Goal: Task Accomplishment & Management: Complete application form

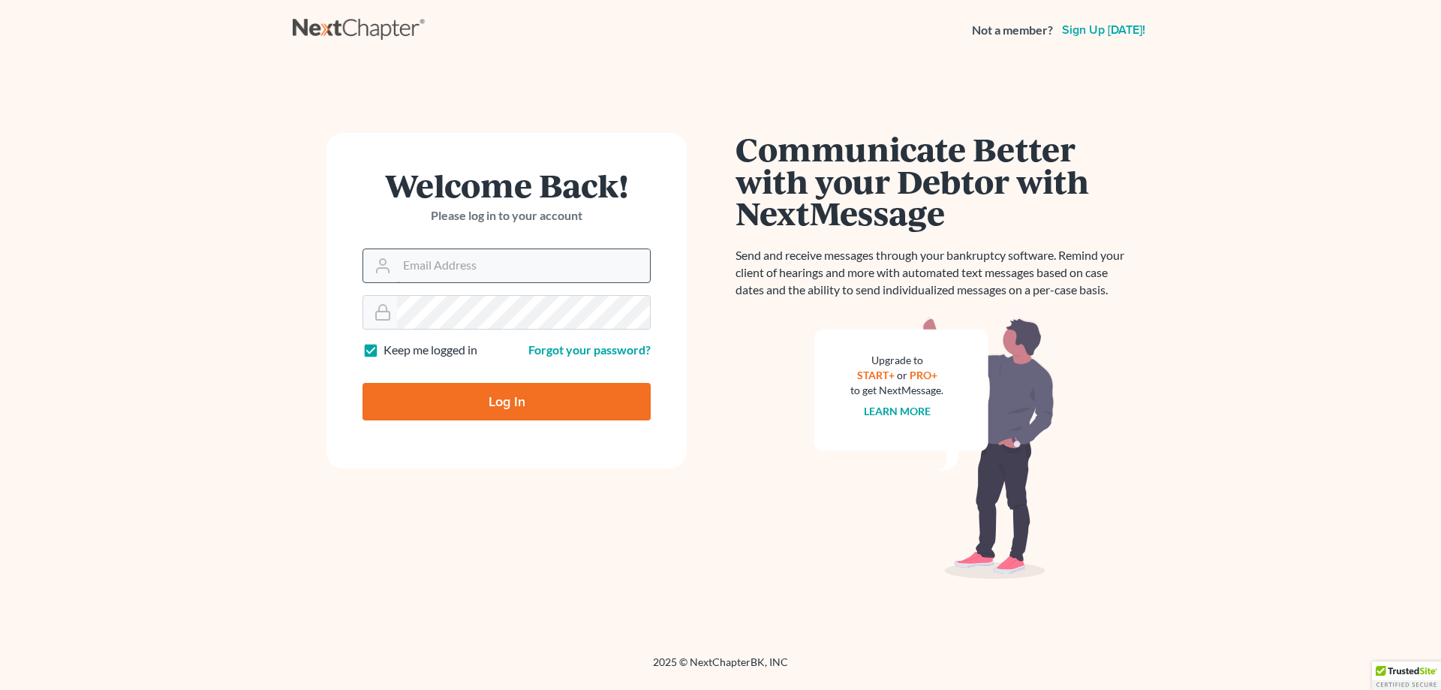
drag, startPoint x: 513, startPoint y: 262, endPoint x: 504, endPoint y: 269, distance: 10.7
click at [510, 263] on input "Email Address" at bounding box center [523, 265] width 253 height 33
type input "[EMAIL_ADDRESS][DOMAIN_NAME]"
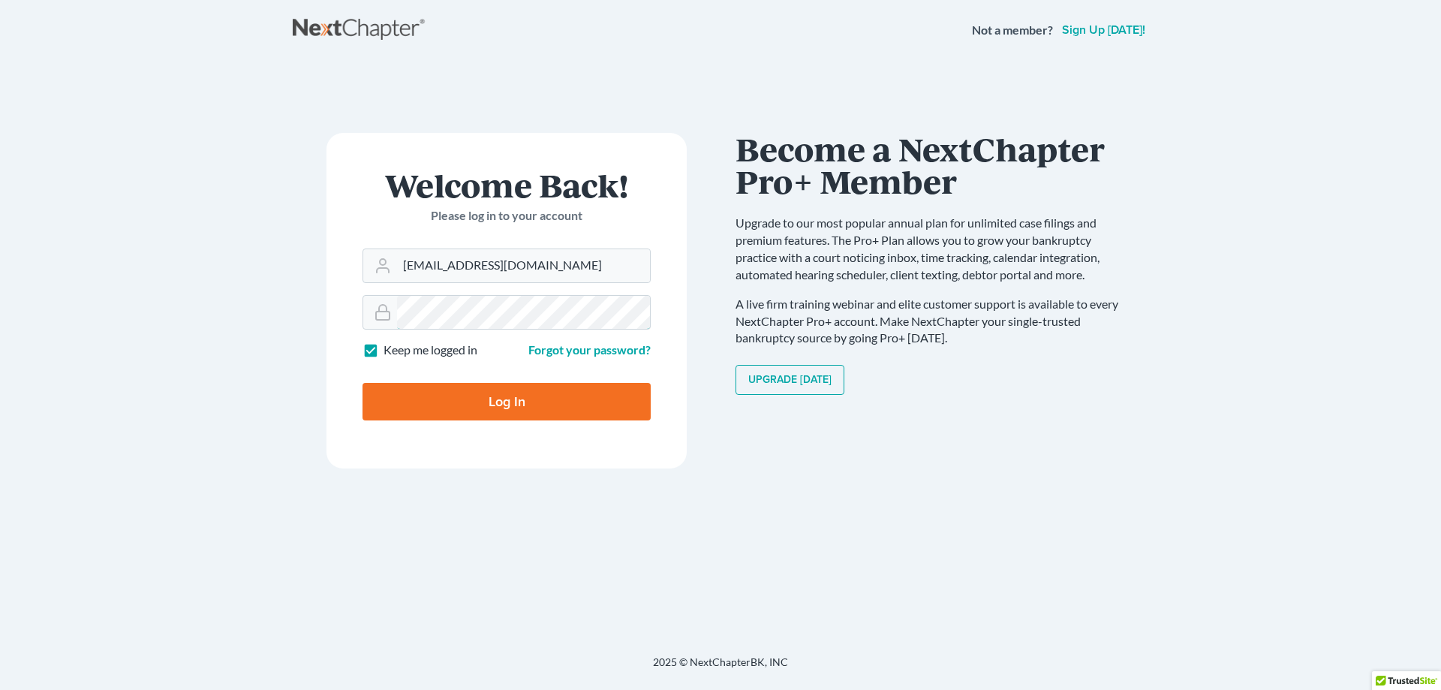
click at [363, 383] on input "Log In" at bounding box center [507, 402] width 288 height 38
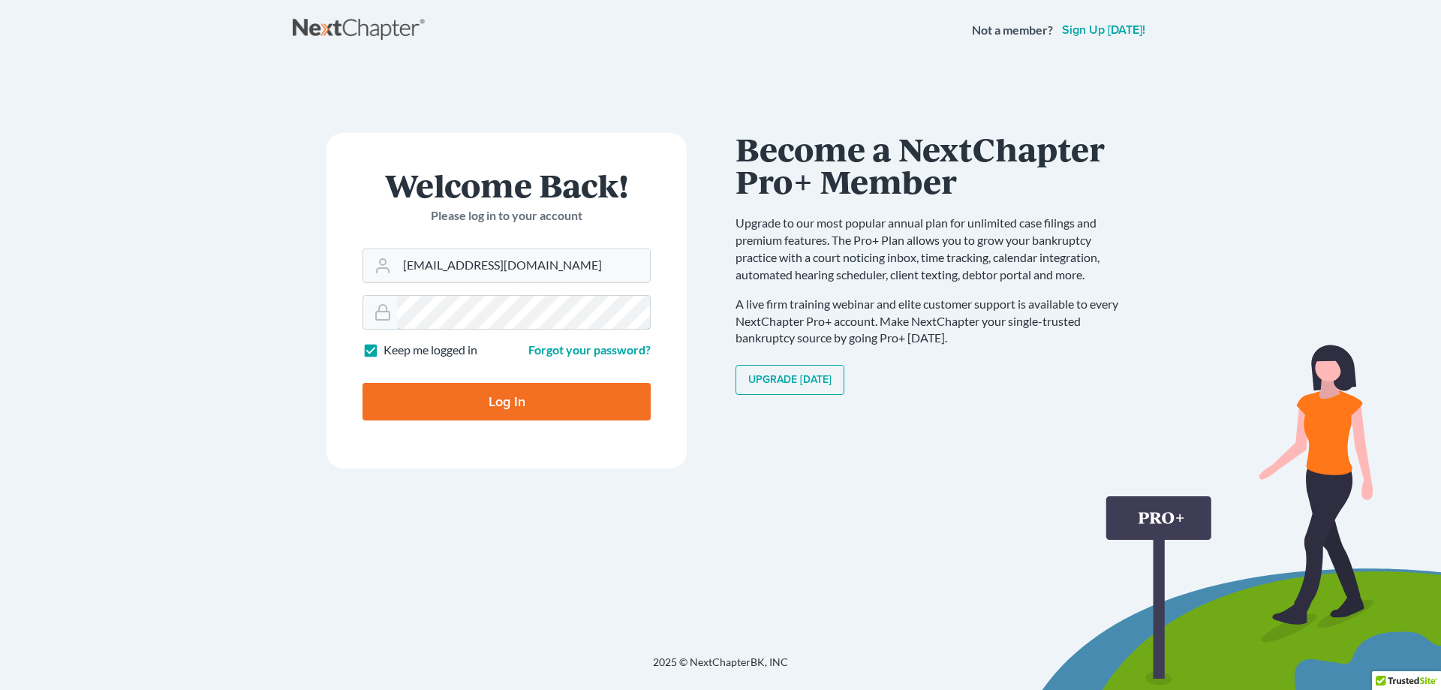
type input "Thinking..."
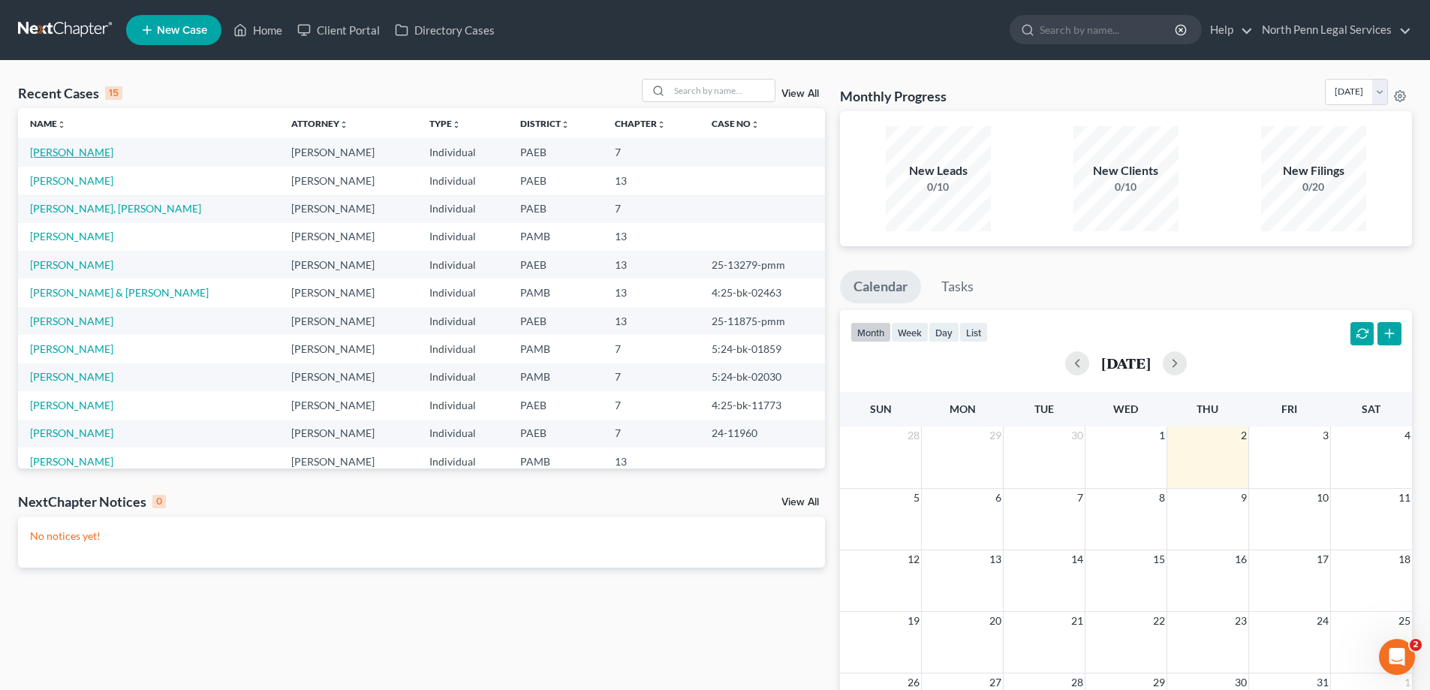
click at [84, 155] on link "[PERSON_NAME]" at bounding box center [71, 152] width 83 height 13
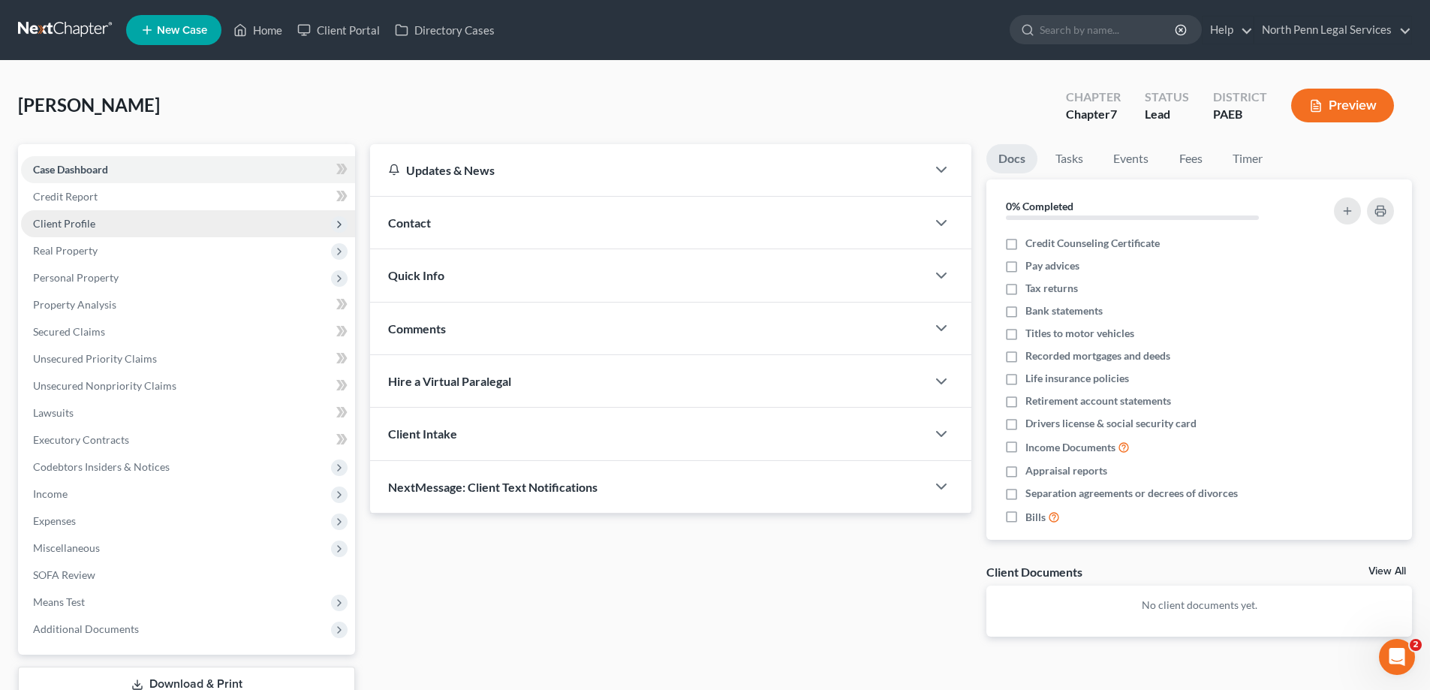
click at [78, 226] on span "Client Profile" at bounding box center [64, 223] width 62 height 13
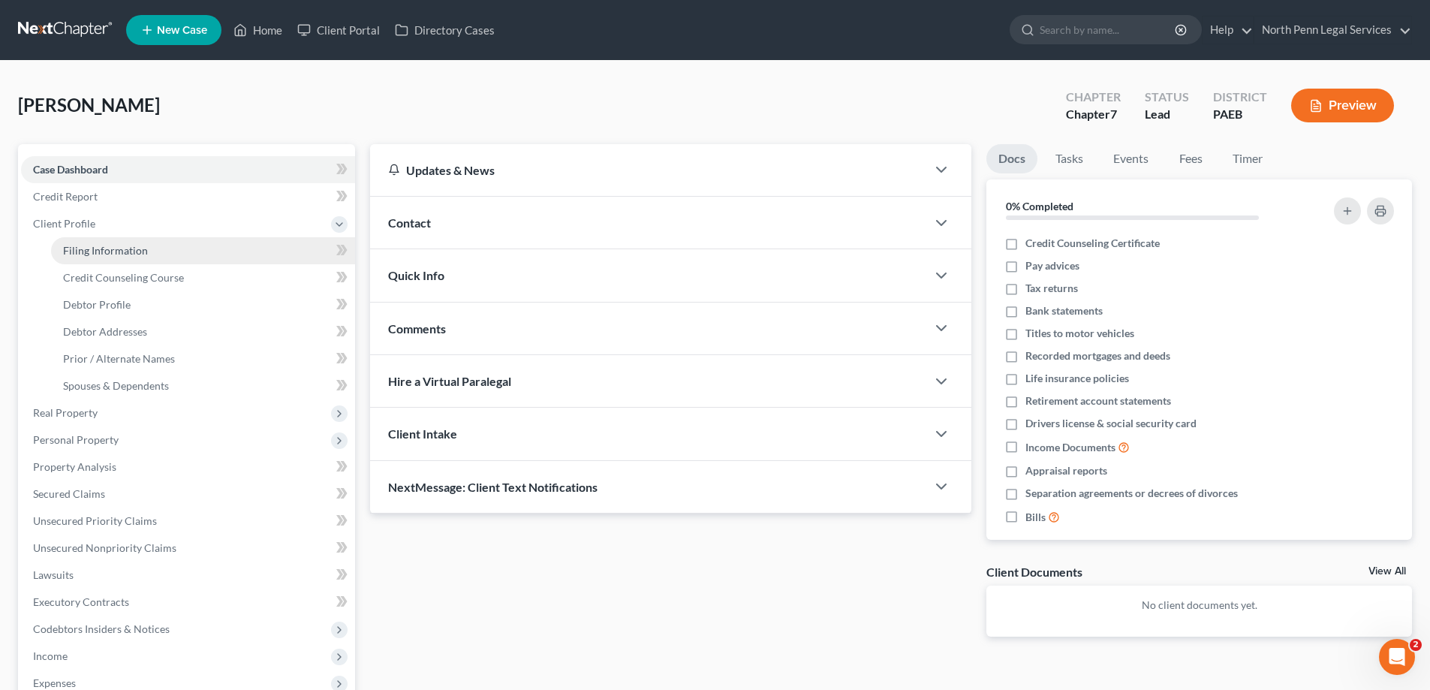
click at [84, 252] on span "Filing Information" at bounding box center [105, 250] width 85 height 13
select select "1"
select select "0"
select select "67"
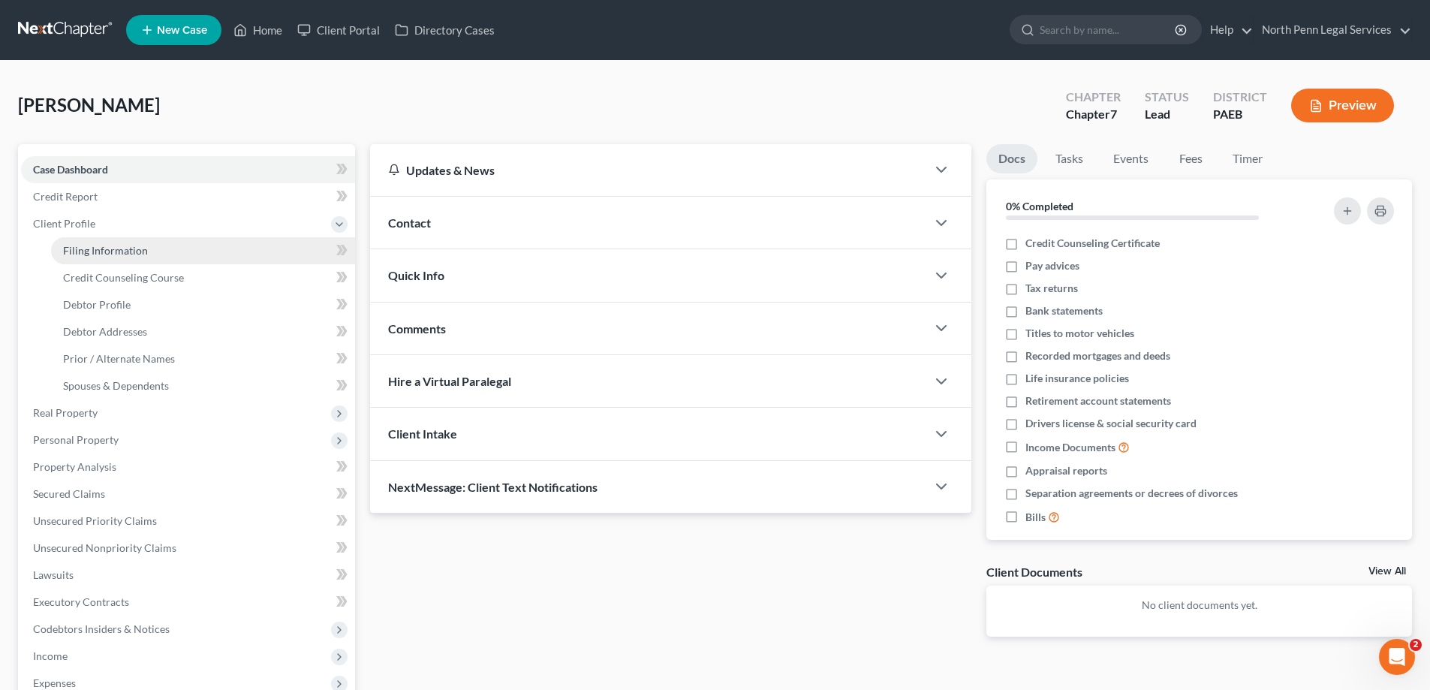
select select "2"
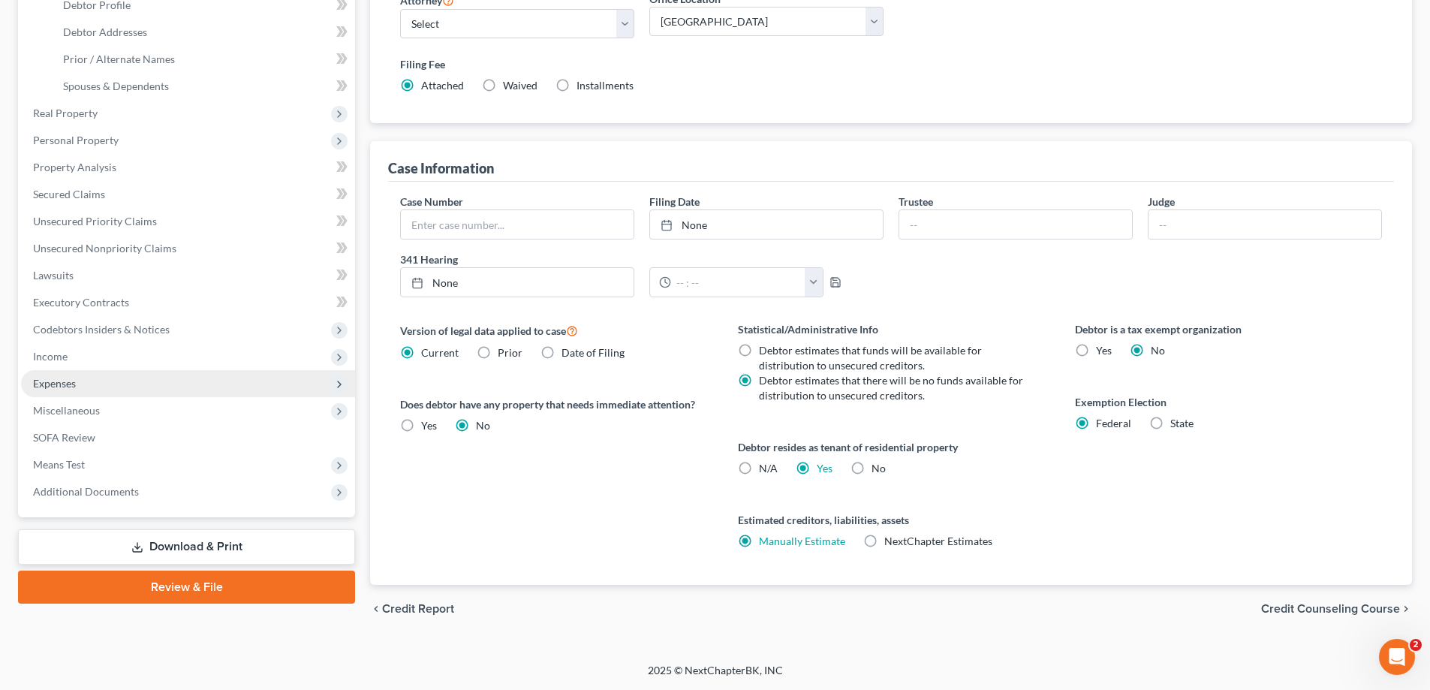
scroll to position [224, 0]
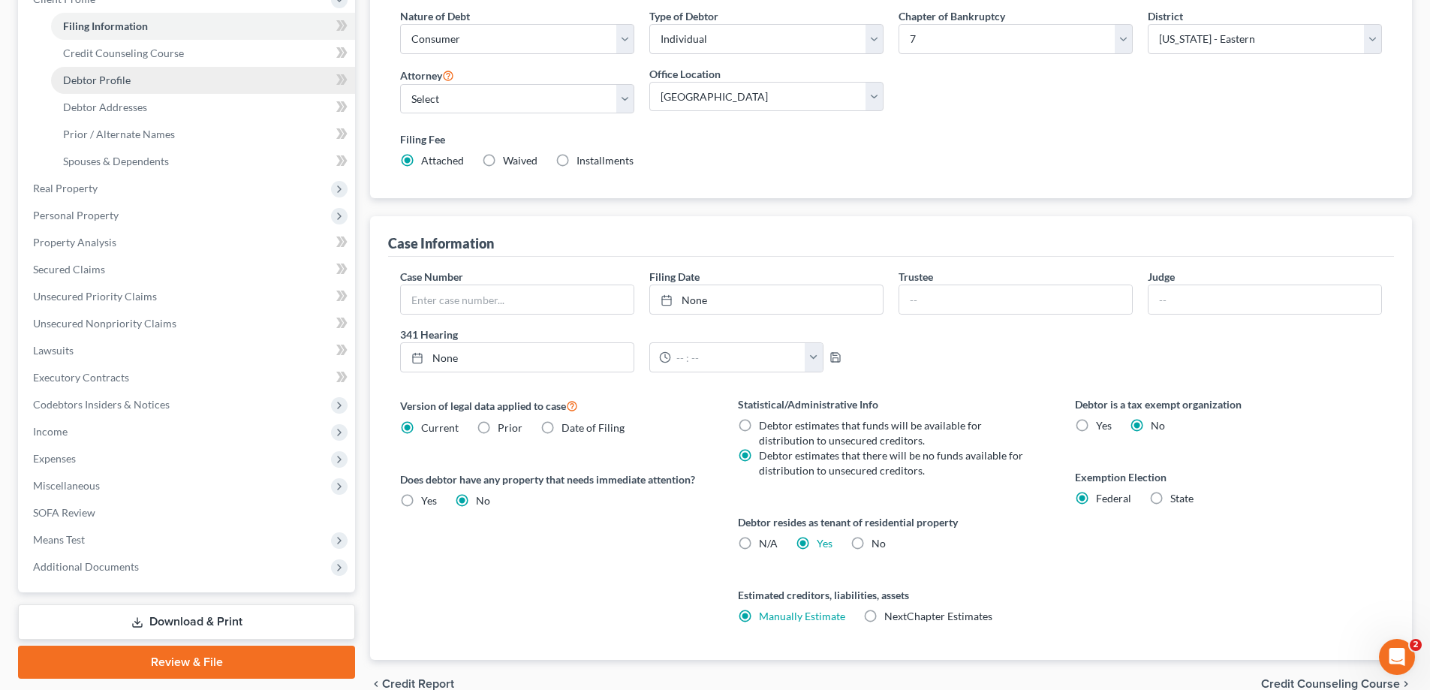
click at [95, 77] on span "Debtor Profile" at bounding box center [97, 80] width 68 height 13
select select "0"
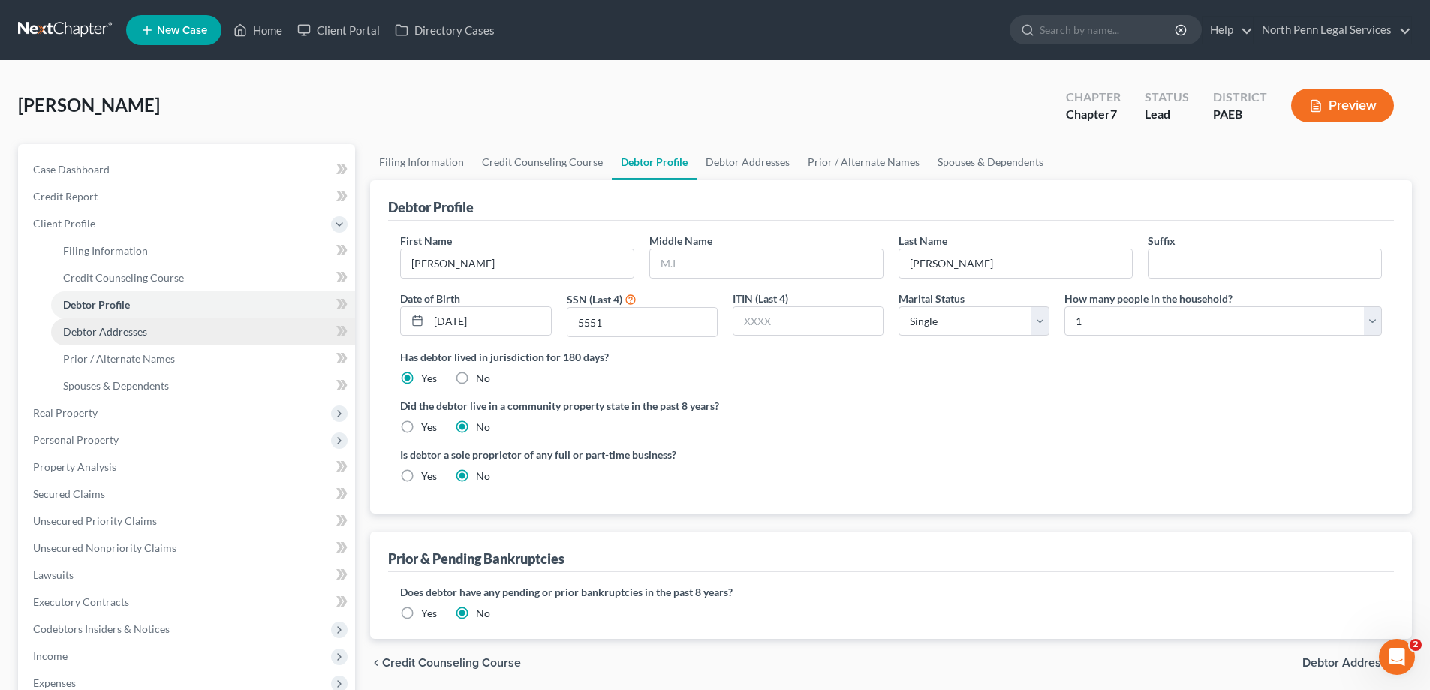
click at [131, 335] on span "Debtor Addresses" at bounding box center [105, 331] width 84 height 13
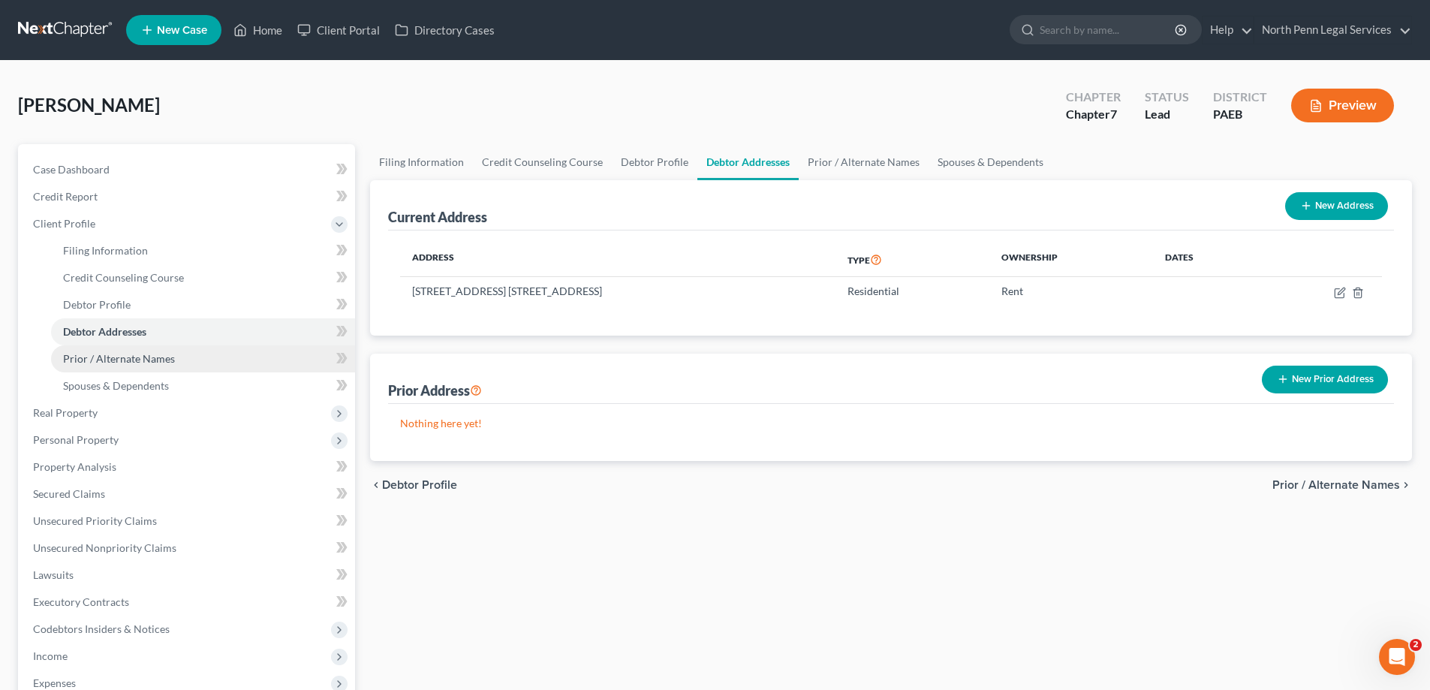
click at [151, 362] on span "Prior / Alternate Names" at bounding box center [119, 358] width 112 height 13
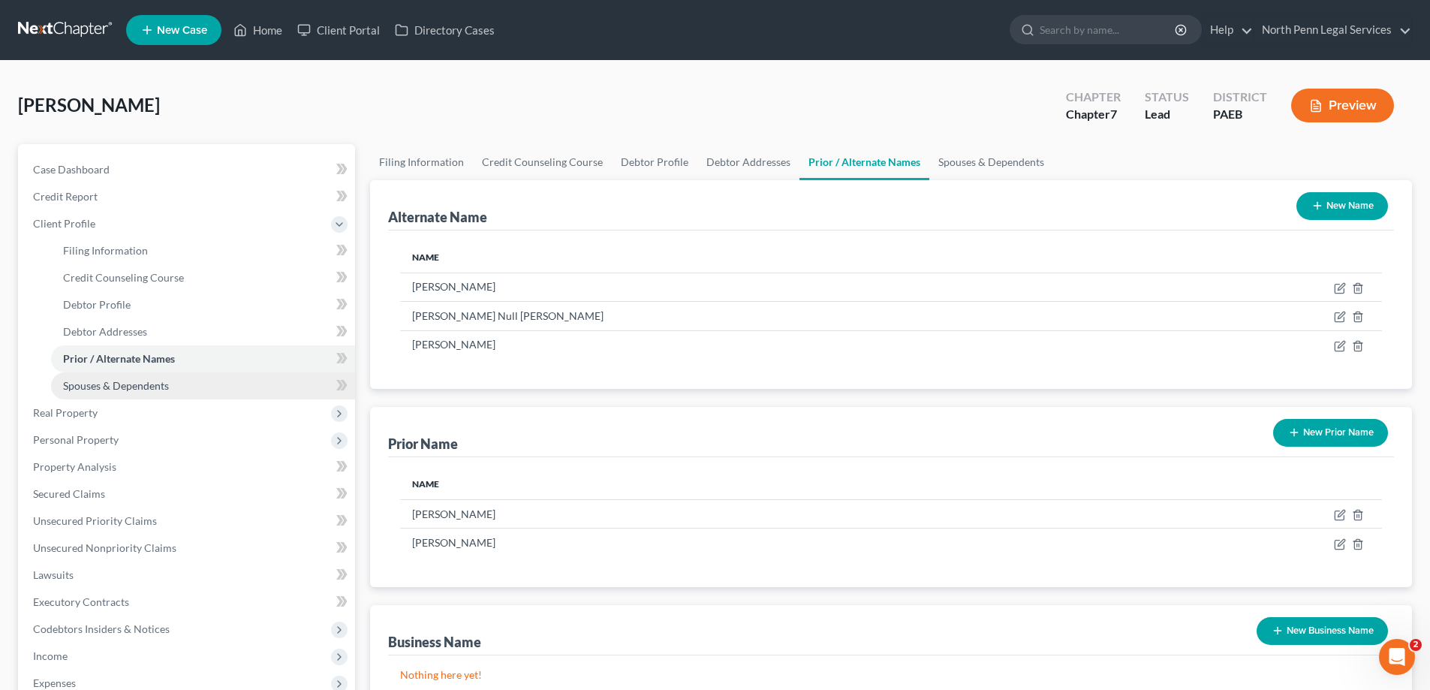
click at [89, 389] on span "Spouses & Dependents" at bounding box center [116, 385] width 106 height 13
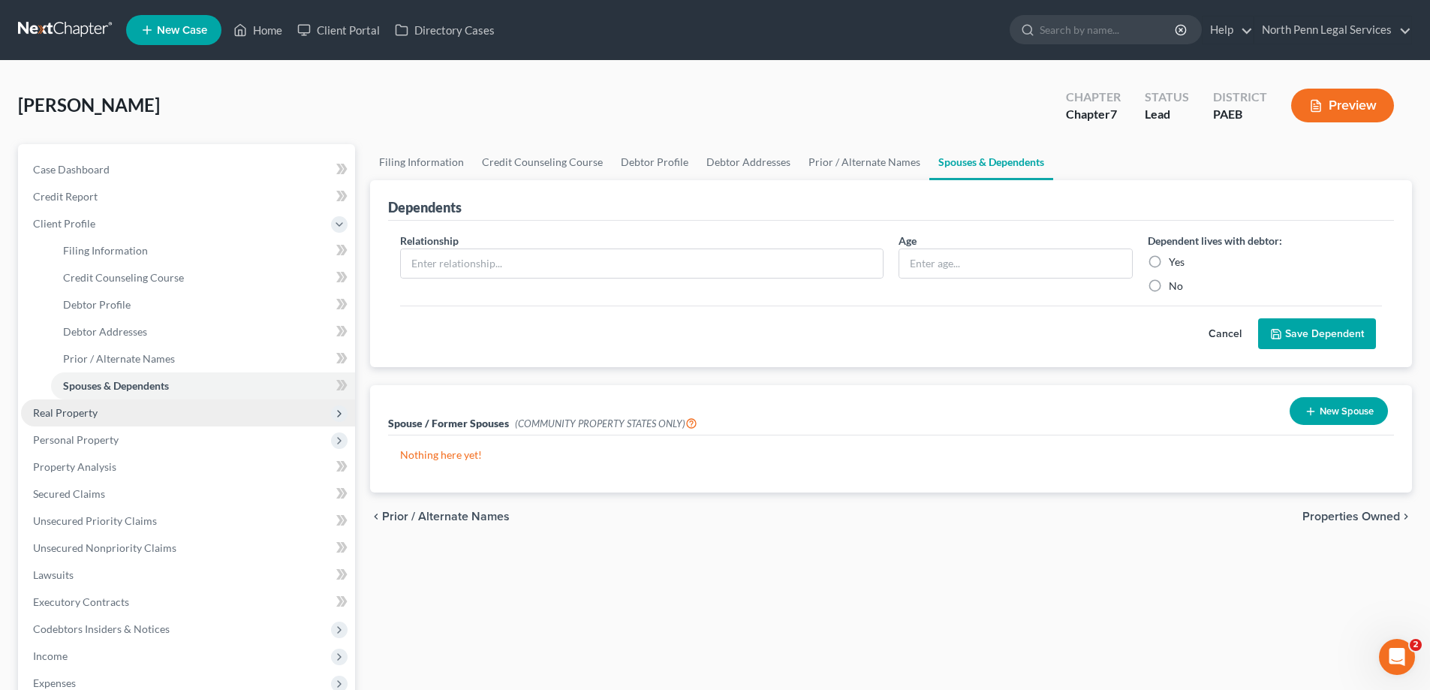
click at [59, 417] on span "Real Property" at bounding box center [65, 412] width 65 height 13
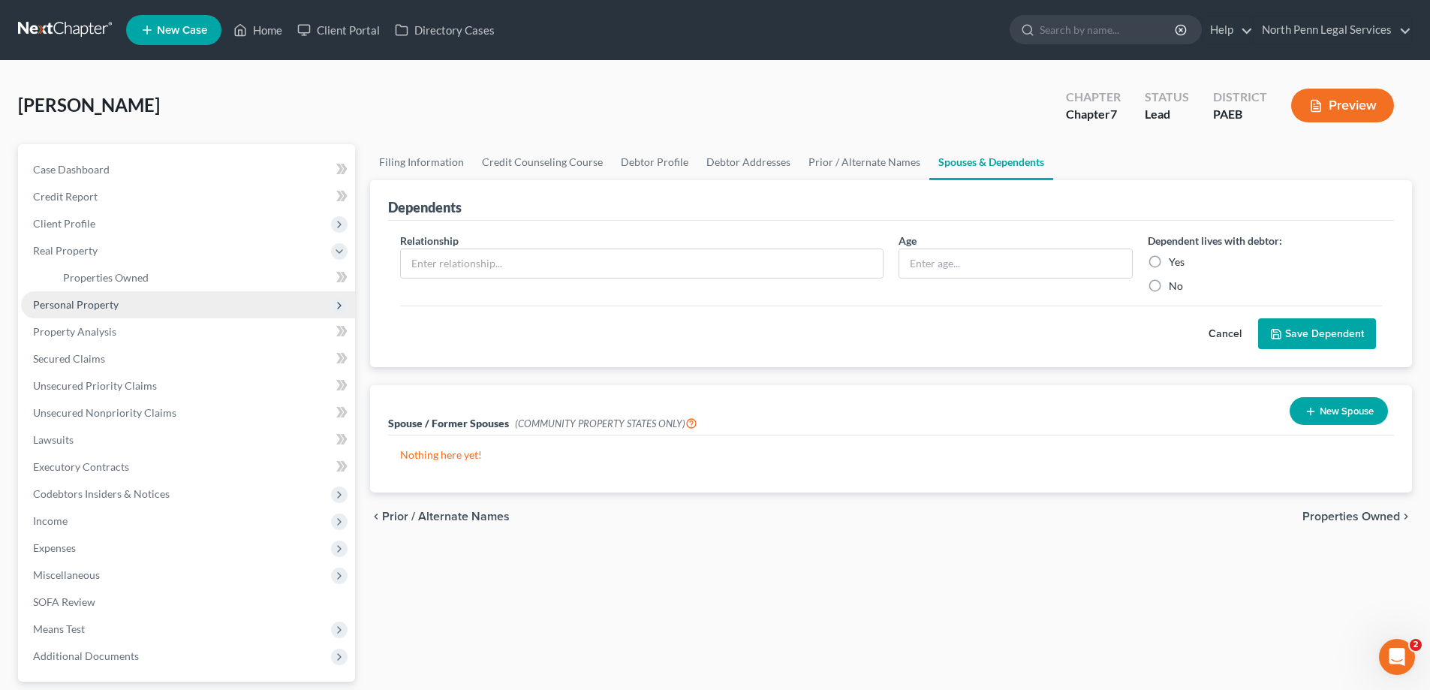
click at [83, 301] on span "Personal Property" at bounding box center [76, 304] width 86 height 13
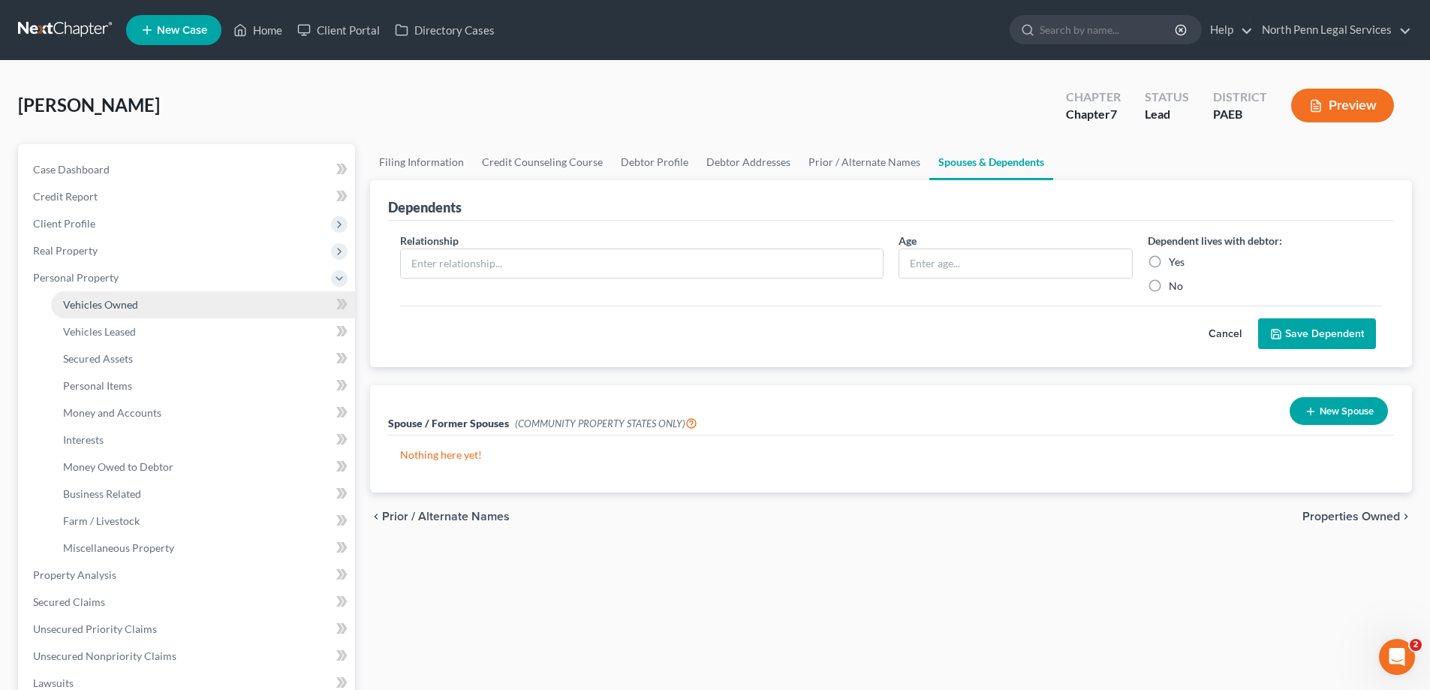
click at [88, 312] on link "Vehicles Owned" at bounding box center [203, 304] width 304 height 27
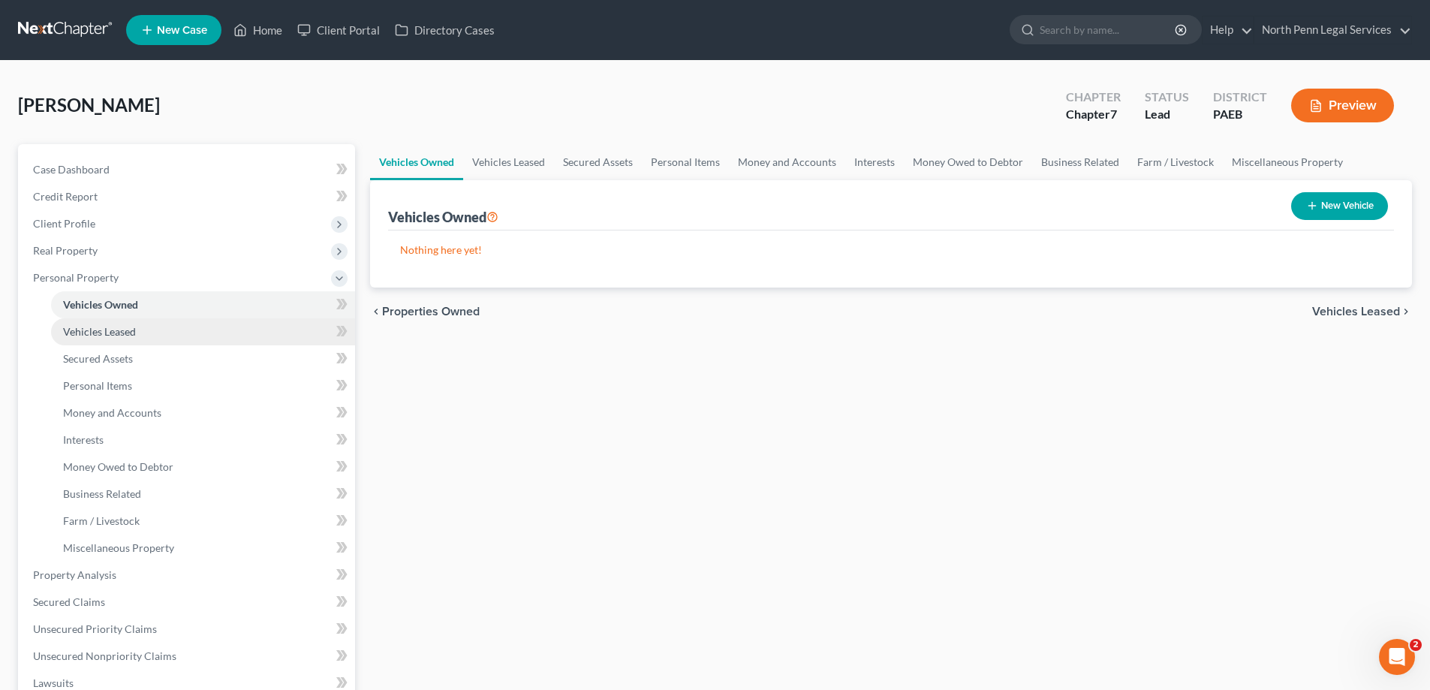
click at [95, 332] on span "Vehicles Leased" at bounding box center [99, 331] width 73 height 13
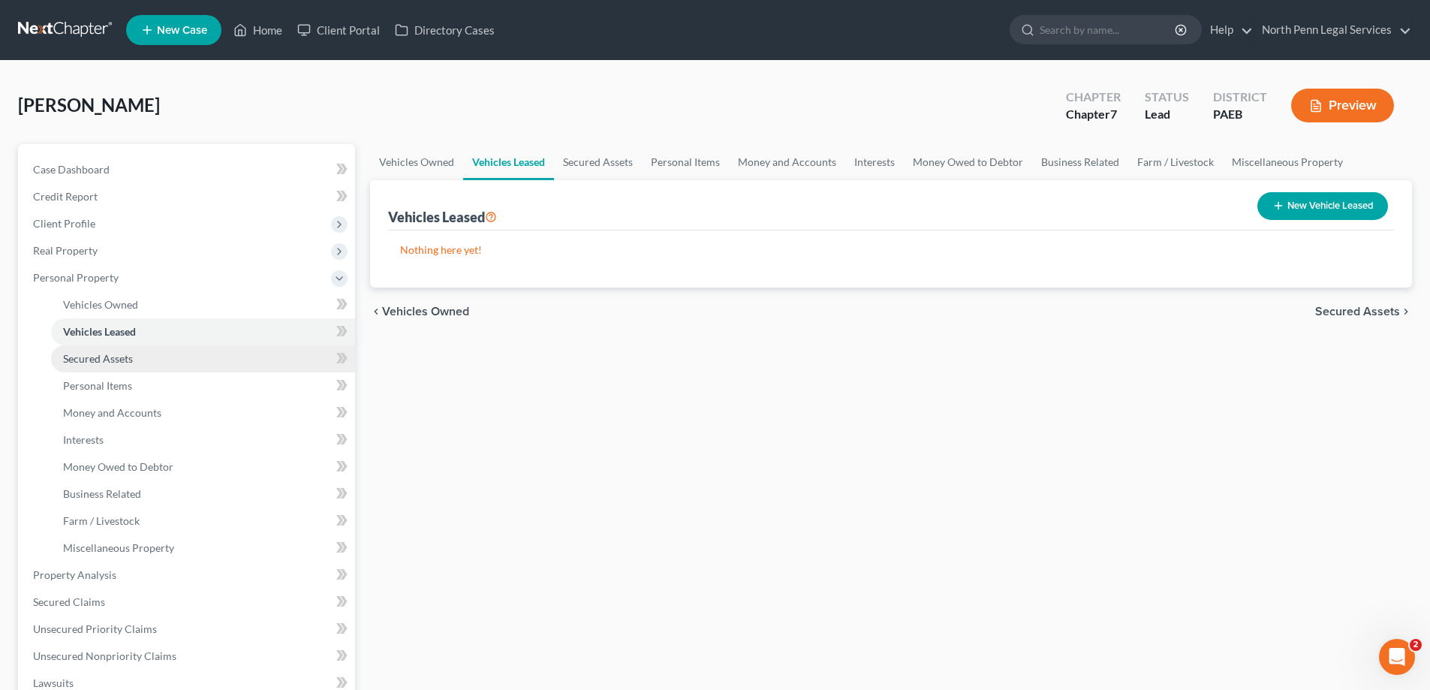
click at [104, 359] on span "Secured Assets" at bounding box center [98, 358] width 70 height 13
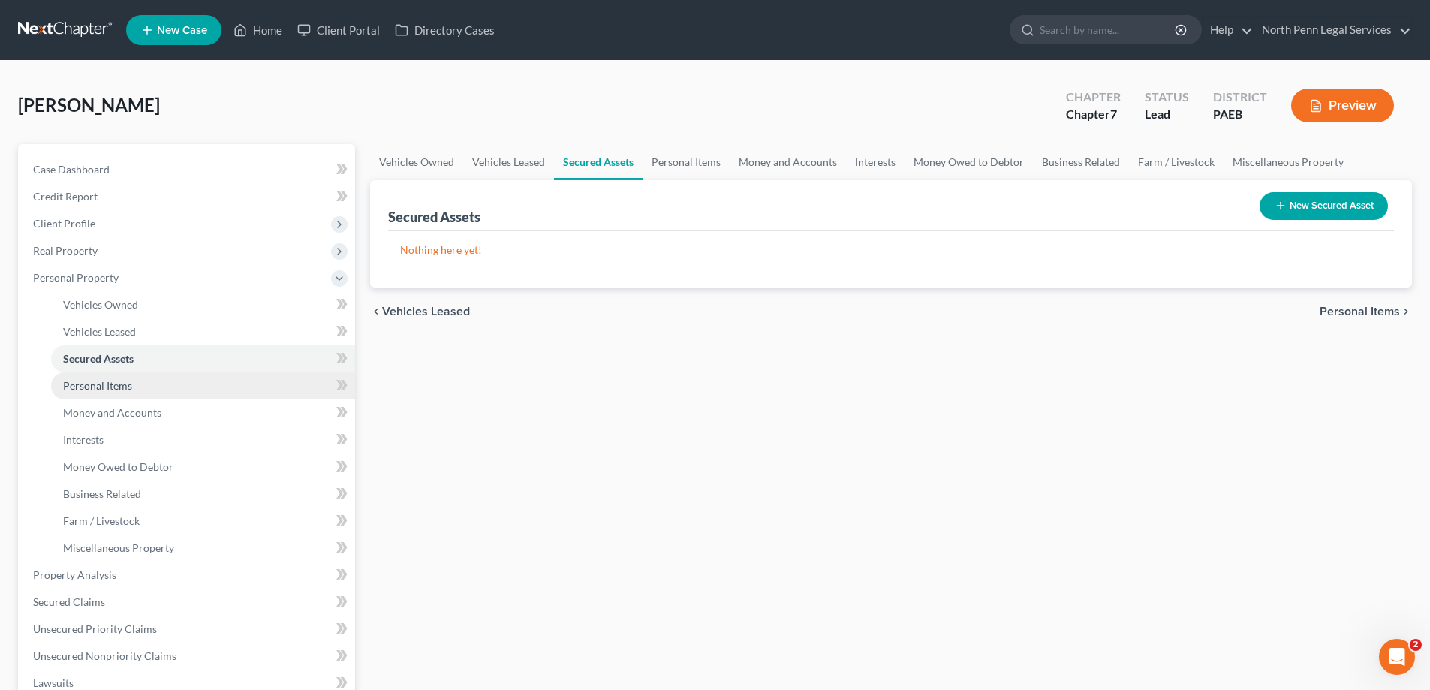
click at [116, 386] on span "Personal Items" at bounding box center [97, 385] width 69 height 13
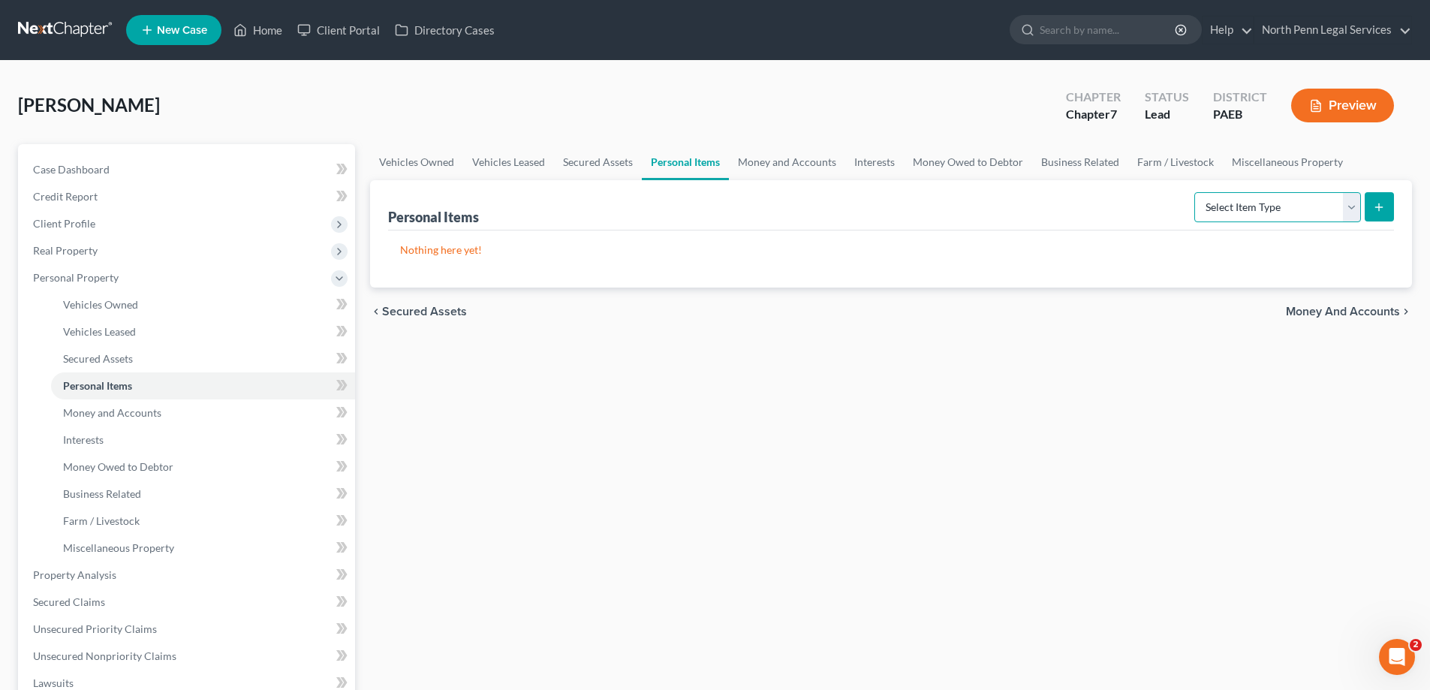
click at [1273, 206] on select "Select Item Type Clothing Collectibles Of Value Electronics Firearms Household …" at bounding box center [1277, 207] width 167 height 30
select select "clothing"
click at [1196, 192] on select "Select Item Type Clothing Collectibles Of Value Electronics Firearms Household …" at bounding box center [1277, 207] width 167 height 30
click at [480, 254] on p "Nothing here yet!" at bounding box center [891, 249] width 982 height 15
click at [1375, 207] on icon "submit" at bounding box center [1379, 207] width 12 height 12
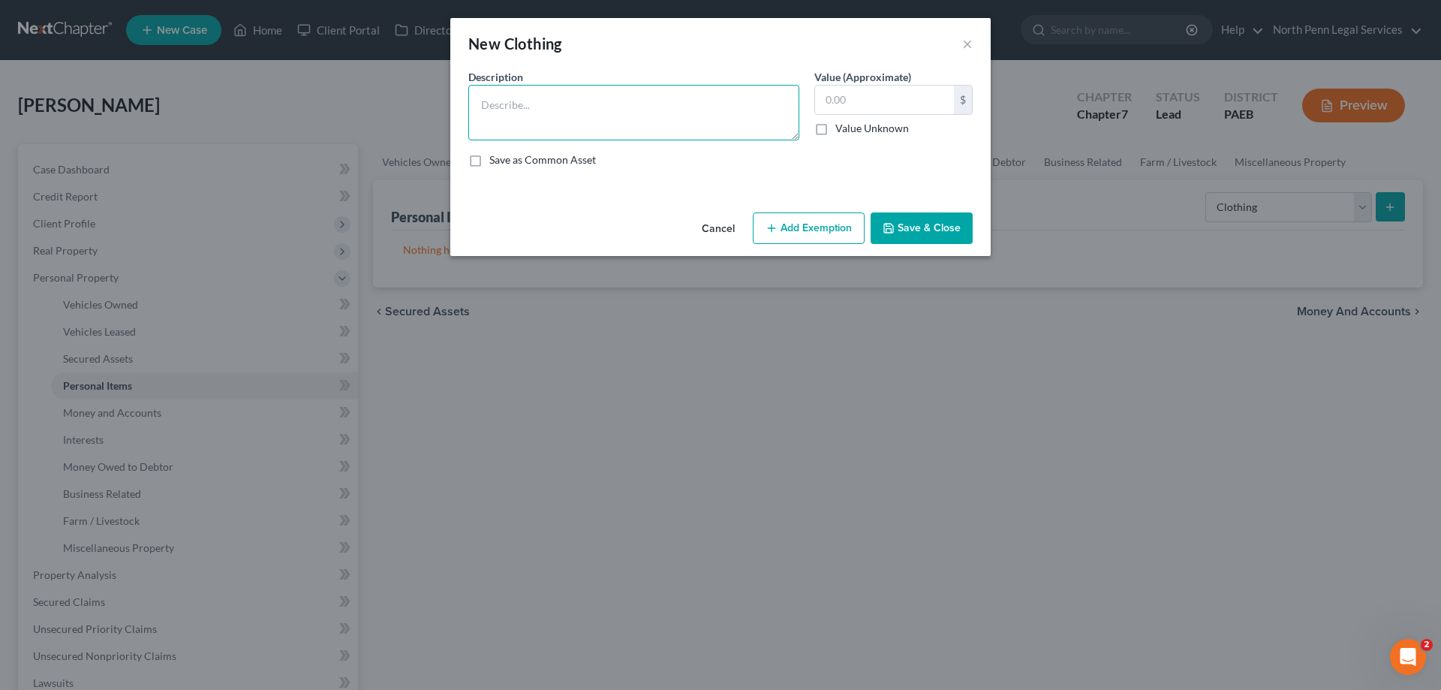
click at [536, 111] on textarea at bounding box center [633, 113] width 331 height 56
type textarea "Clothing"
click at [834, 109] on input "text" at bounding box center [884, 100] width 139 height 29
type input "250.00"
drag, startPoint x: 905, startPoint y: 232, endPoint x: 766, endPoint y: 159, distance: 156.8
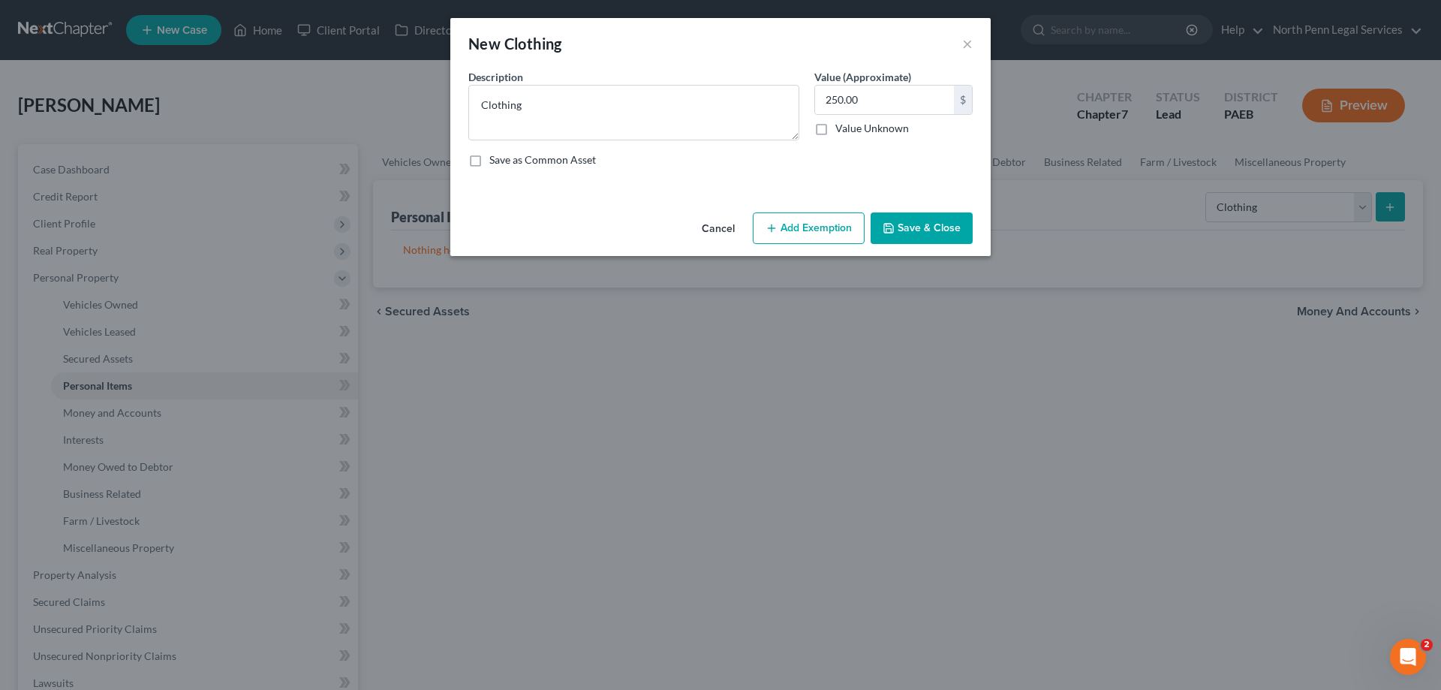
click at [962, 170] on div "New Clothing × An exemption set must first be selected from the Filing Informat…" at bounding box center [720, 137] width 540 height 238
click at [781, 223] on button "Add Exemption" at bounding box center [809, 228] width 112 height 32
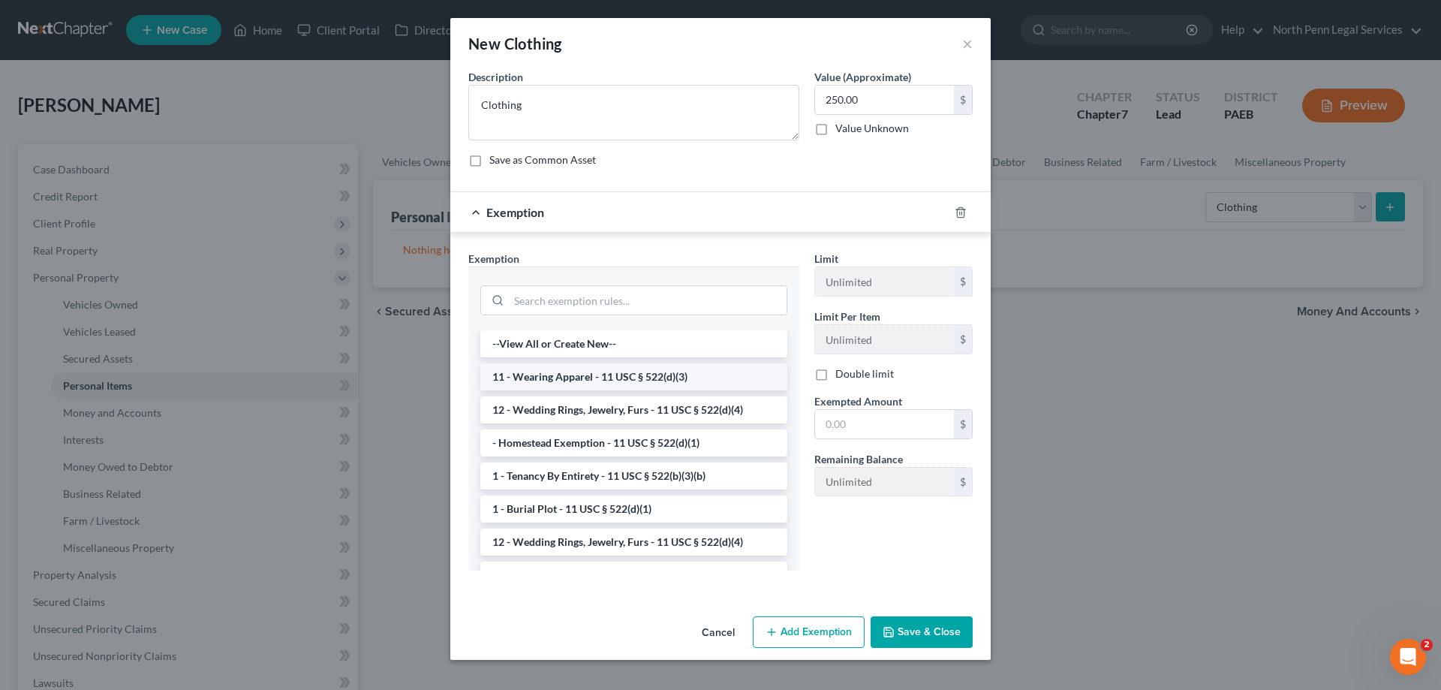
click at [600, 380] on li "11 - Wearing Apparel - 11 USC § 522(d)(3)" at bounding box center [633, 376] width 307 height 27
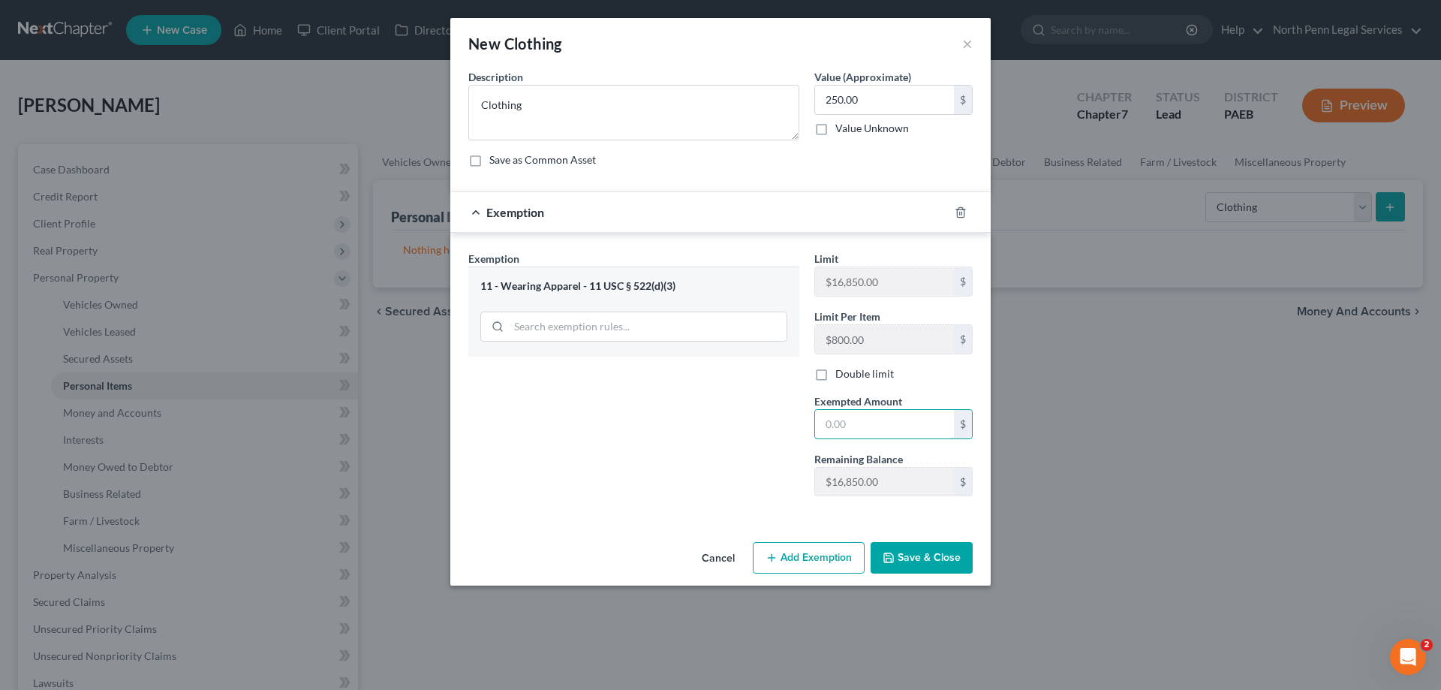
drag, startPoint x: 850, startPoint y: 423, endPoint x: 792, endPoint y: 436, distance: 60.1
click at [793, 435] on div "Exemption Set must be selected for CA. Exemption * 11 - Wearing Apparel - 11 US…" at bounding box center [720, 380] width 519 height 258
type textarea "Clothing"
click at [862, 102] on input "text" at bounding box center [884, 100] width 139 height 29
type input "500.00"
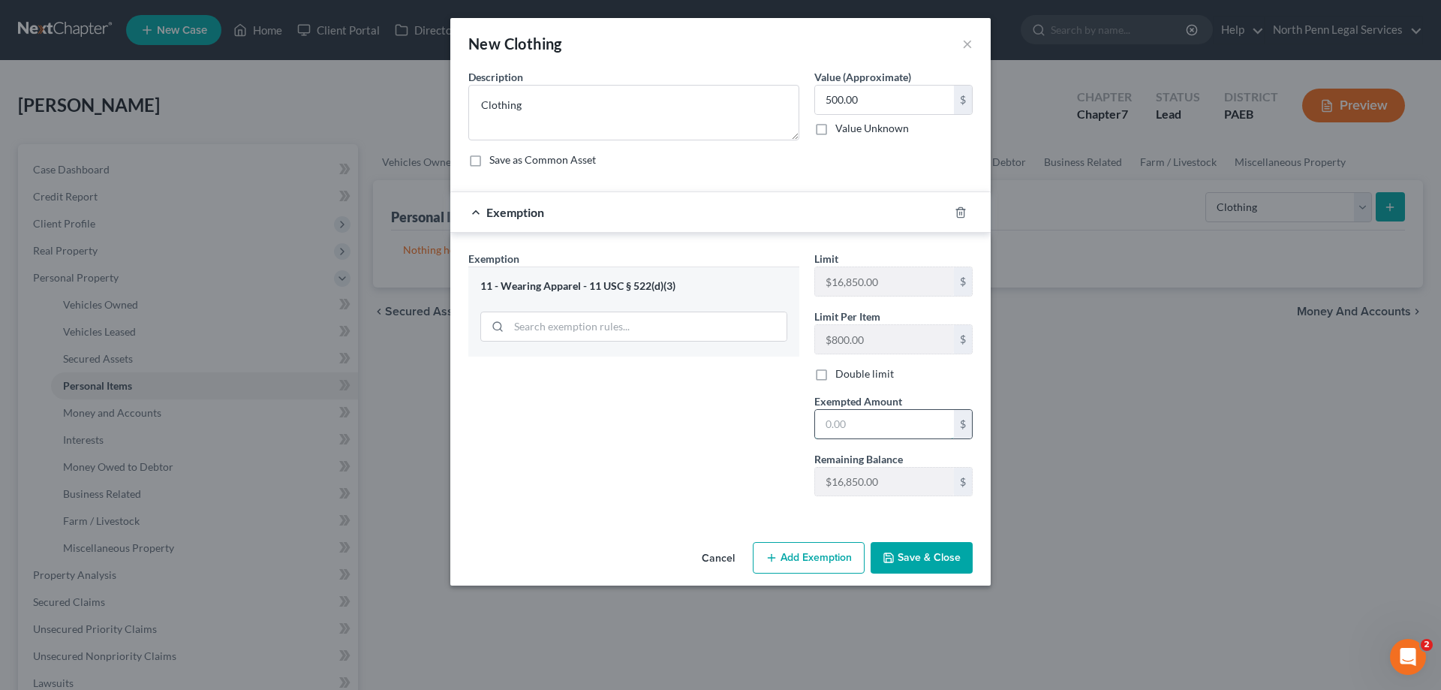
click at [846, 434] on input "text" at bounding box center [884, 424] width 139 height 29
type input "500.00"
click at [897, 561] on button "Save & Close" at bounding box center [922, 558] width 102 height 32
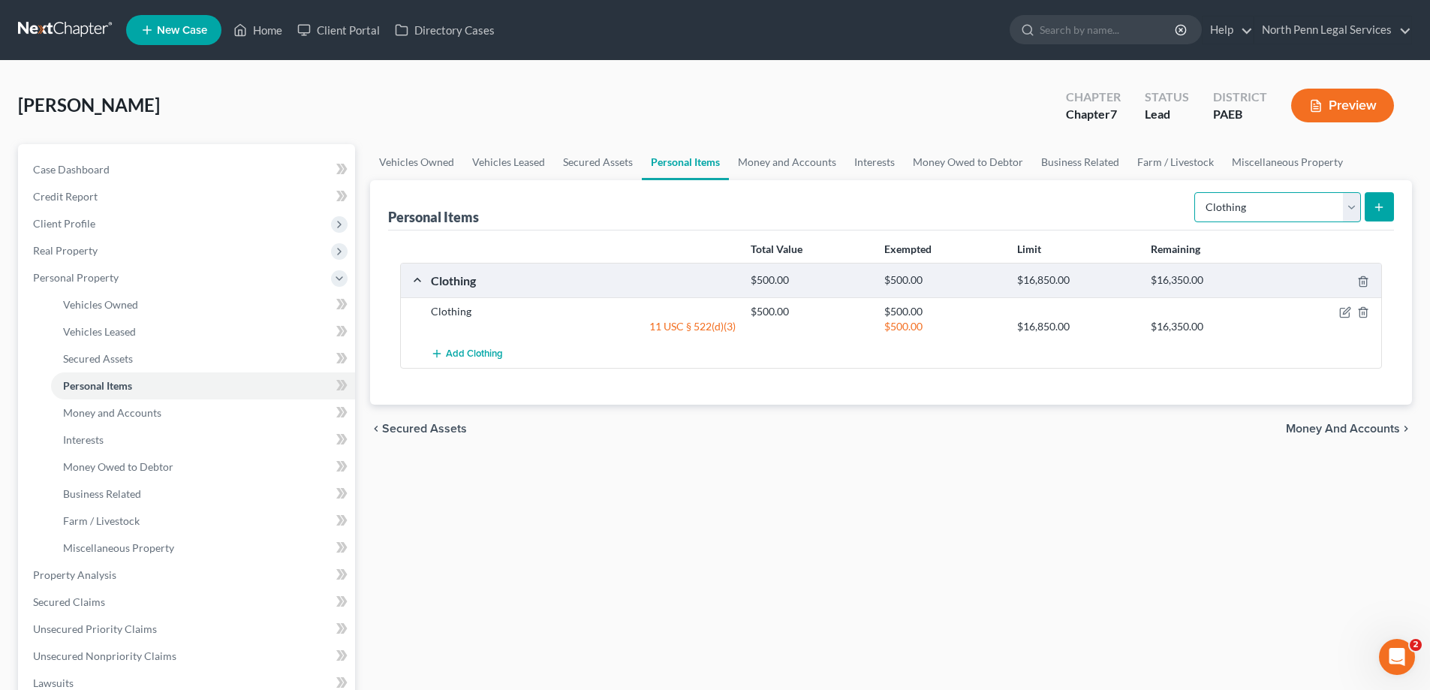
click at [1356, 212] on select "Select Item Type Clothing Collectibles Of Value Electronics Firearms Household …" at bounding box center [1277, 207] width 167 height 30
select select "electronics"
click at [1196, 192] on select "Select Item Type Clothing Collectibles Of Value Electronics Firearms Household …" at bounding box center [1277, 207] width 167 height 30
click at [1379, 207] on icon "submit" at bounding box center [1379, 207] width 12 height 12
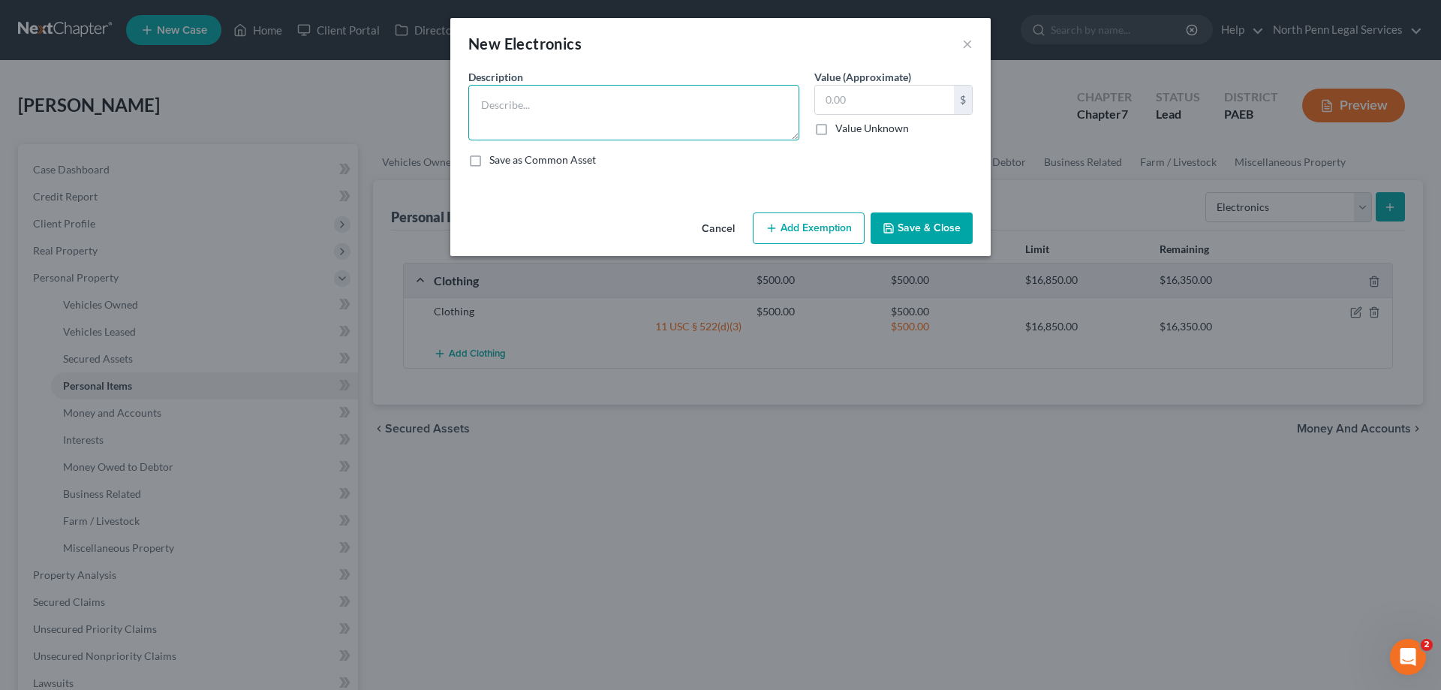
click at [554, 110] on textarea at bounding box center [633, 113] width 331 height 56
type textarea "c"
type textarea "Desktop computer & printer"
drag, startPoint x: 888, startPoint y: 101, endPoint x: 757, endPoint y: 103, distance: 130.6
click at [768, 103] on div "Description * Desktop computer & printer Value (Approximate) $ Value Unknown Ba…" at bounding box center [720, 124] width 519 height 110
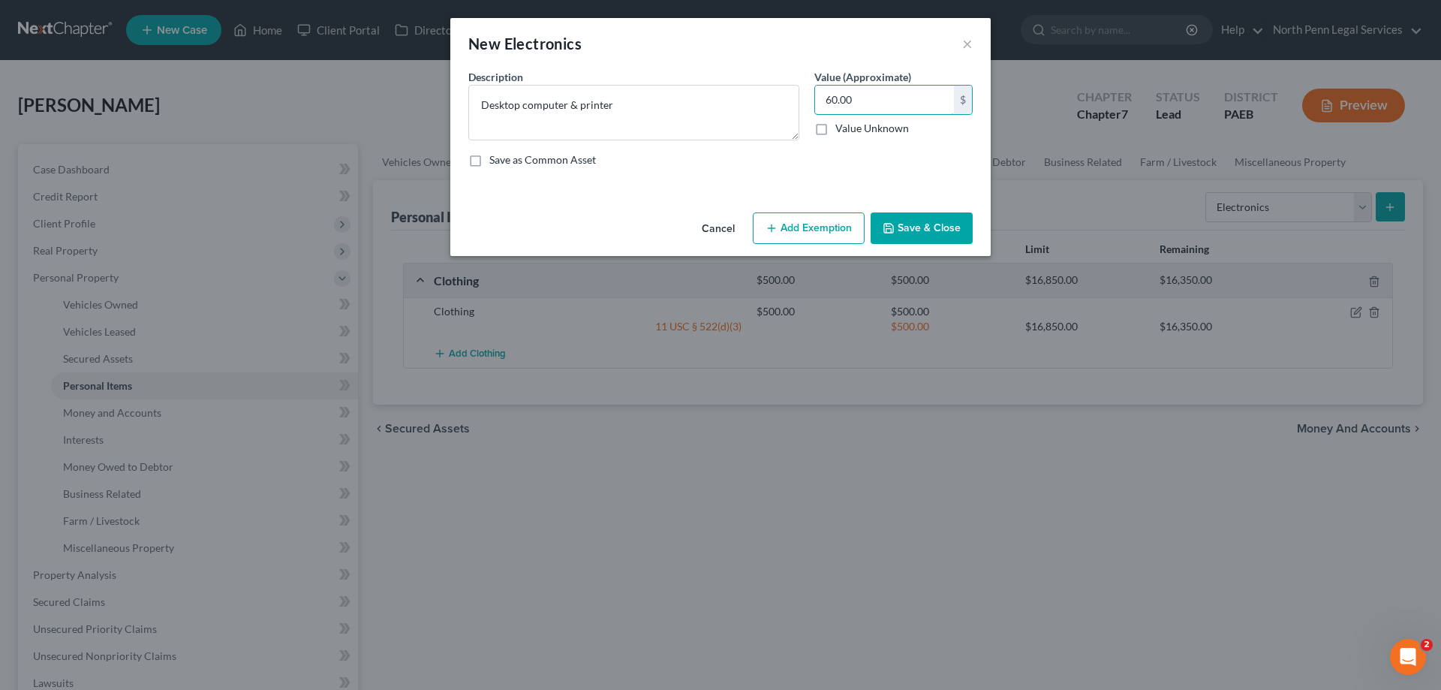
type input "60.00"
click at [796, 229] on button "Add Exemption" at bounding box center [809, 228] width 112 height 32
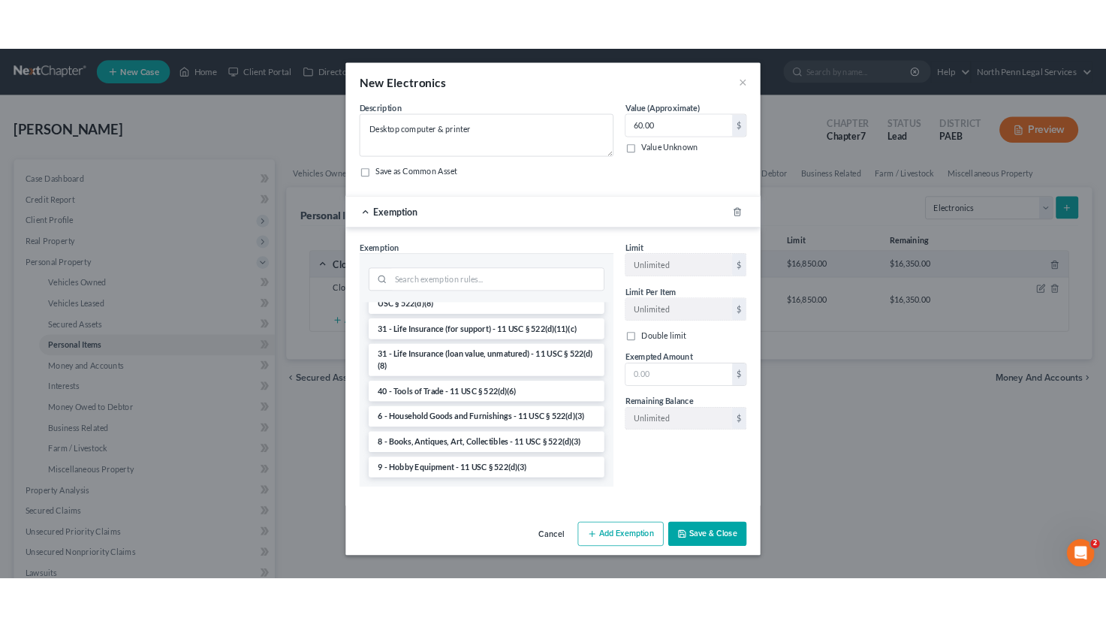
scroll to position [1207, 0]
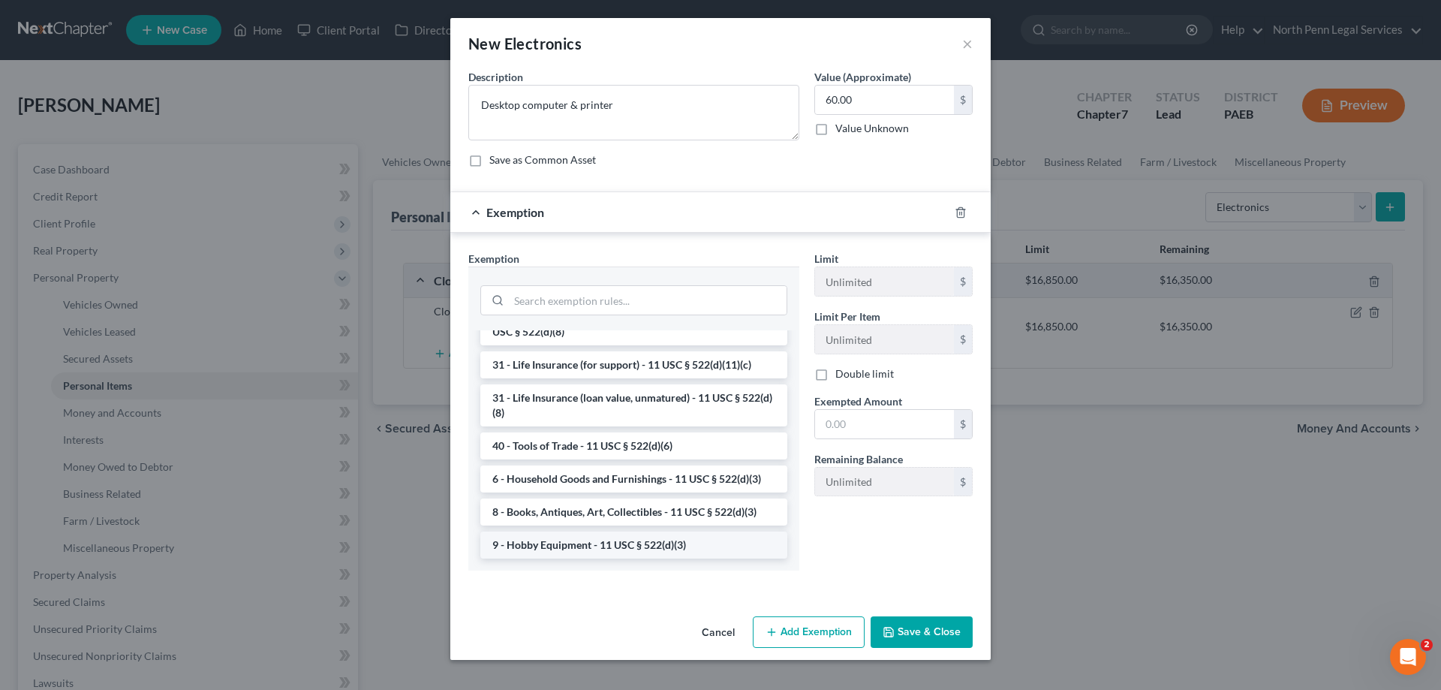
click at [666, 548] on li "9 - Hobby Equipment - 11 USC § 522(d)(3)" at bounding box center [633, 544] width 307 height 27
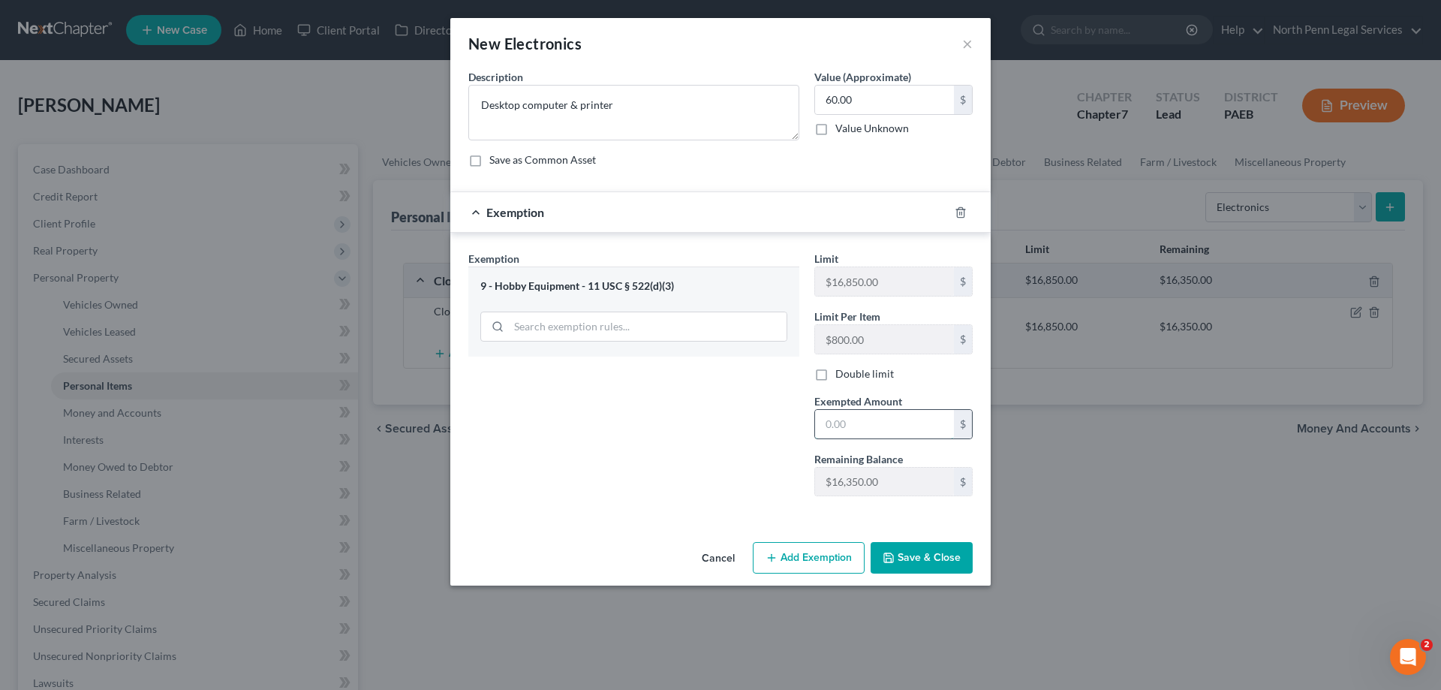
click at [841, 424] on input "text" at bounding box center [884, 424] width 139 height 29
type input "60.00"
click at [903, 558] on button "Save & Close" at bounding box center [922, 558] width 102 height 32
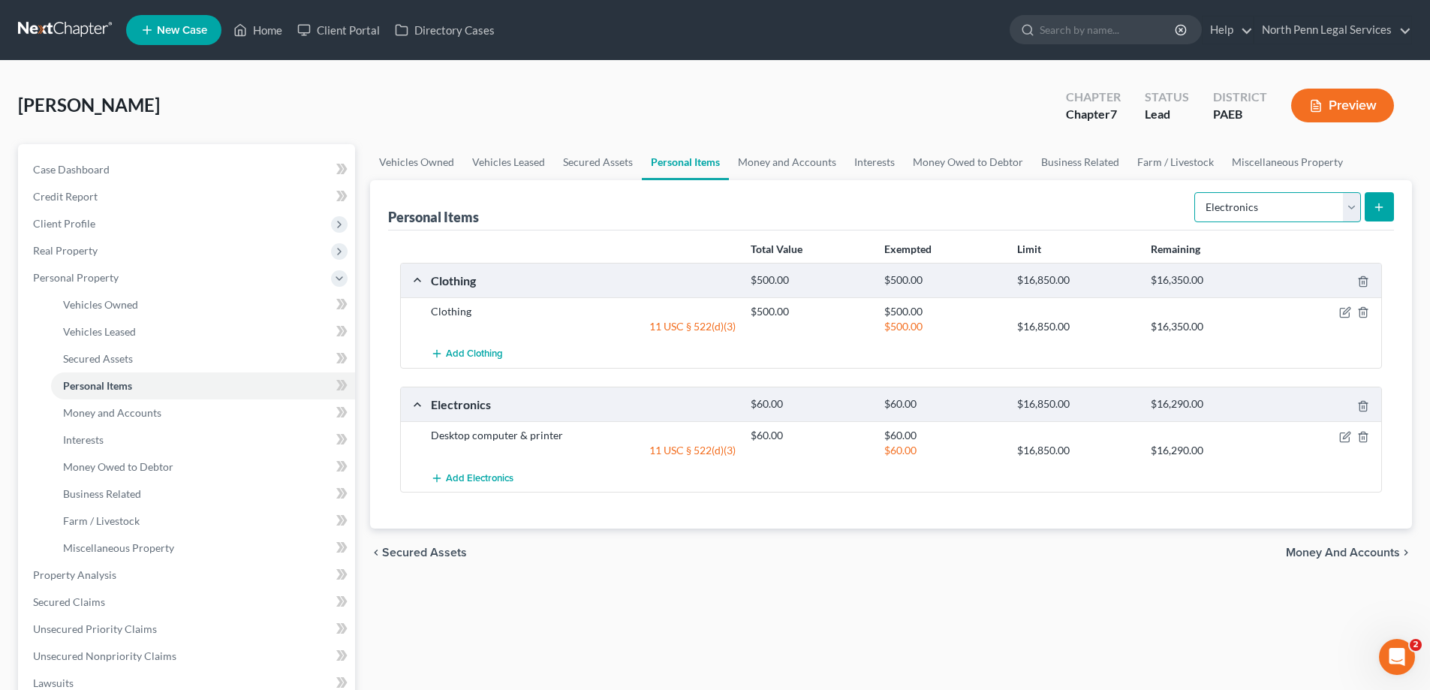
click at [1356, 209] on select "Select Item Type Clothing Collectibles Of Value Electronics Firearms Household …" at bounding box center [1277, 207] width 167 height 30
select select "sports_and_hobby_equipment"
click at [1196, 192] on select "Select Item Type Clothing Collectibles Of Value Electronics Firearms Household …" at bounding box center [1277, 207] width 167 height 30
click at [1376, 209] on icon "submit" at bounding box center [1379, 207] width 12 height 12
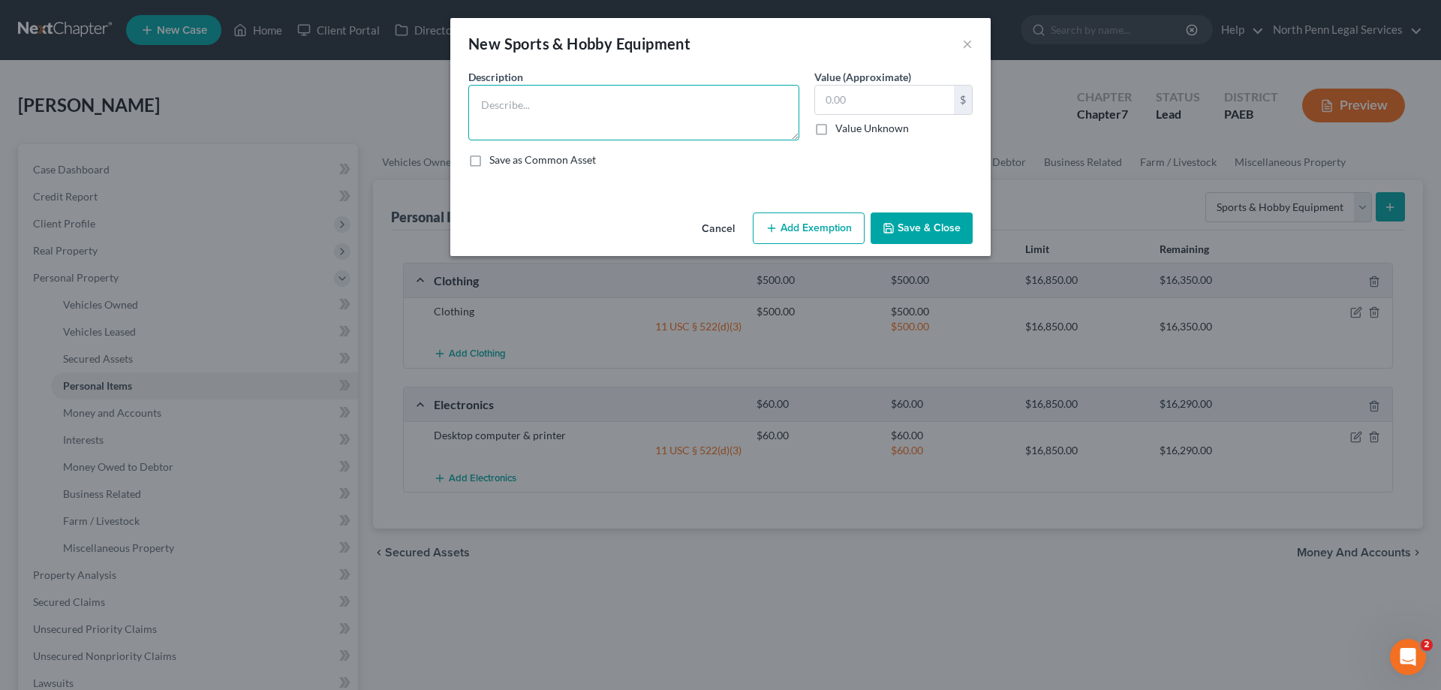
click at [705, 109] on textarea at bounding box center [633, 113] width 331 height 56
type textarea "Exercise bike"
click at [882, 98] on input "text" at bounding box center [884, 100] width 139 height 29
type input "50.00"
drag, startPoint x: 838, startPoint y: 229, endPoint x: 839, endPoint y: 238, distance: 9.0
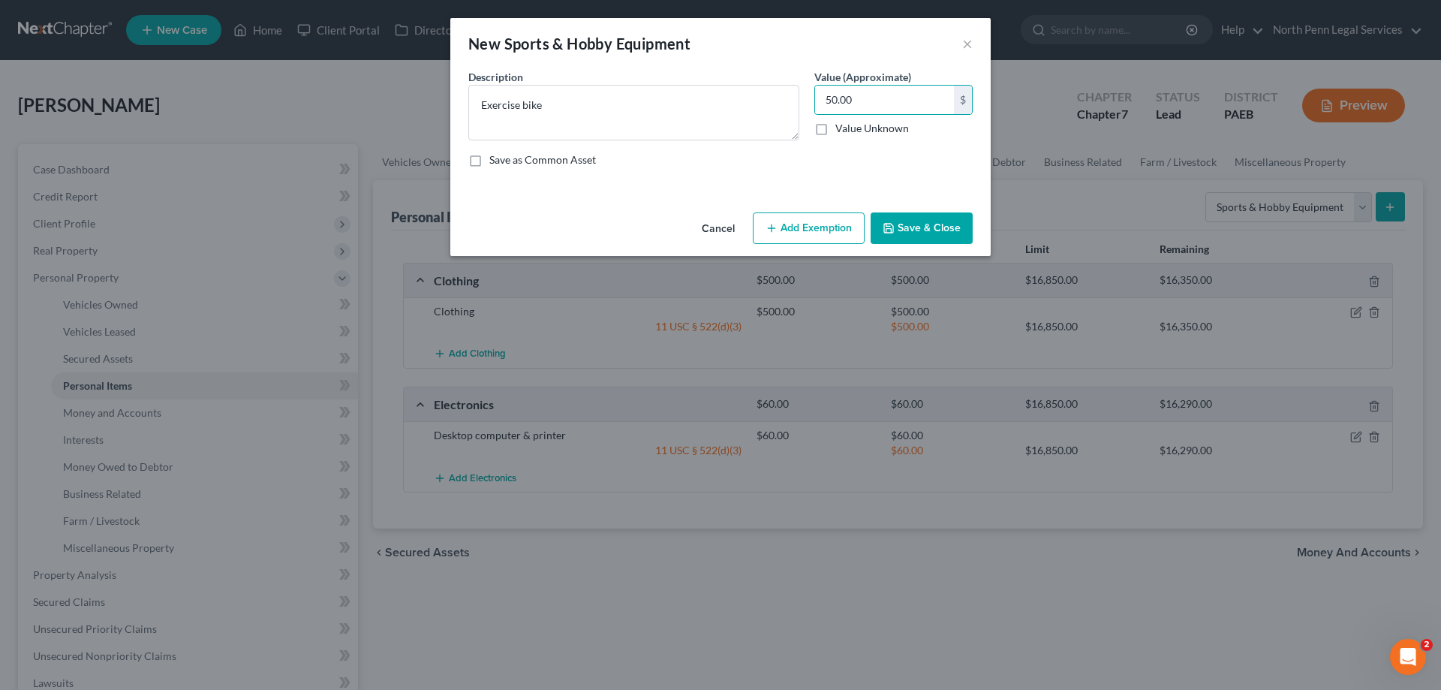
click at [839, 238] on button "Add Exemption" at bounding box center [809, 228] width 112 height 32
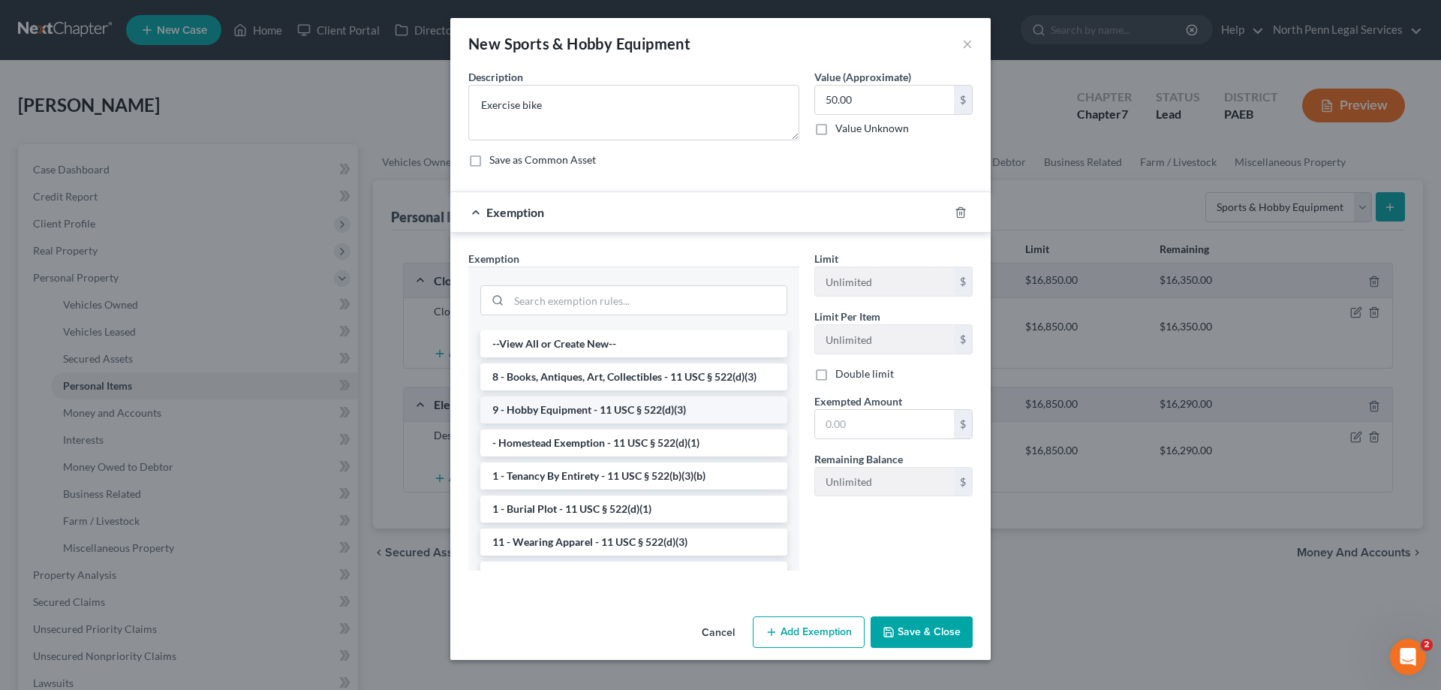
click at [664, 411] on li "9 - Hobby Equipment - 11 USC § 522(d)(3)" at bounding box center [633, 409] width 307 height 27
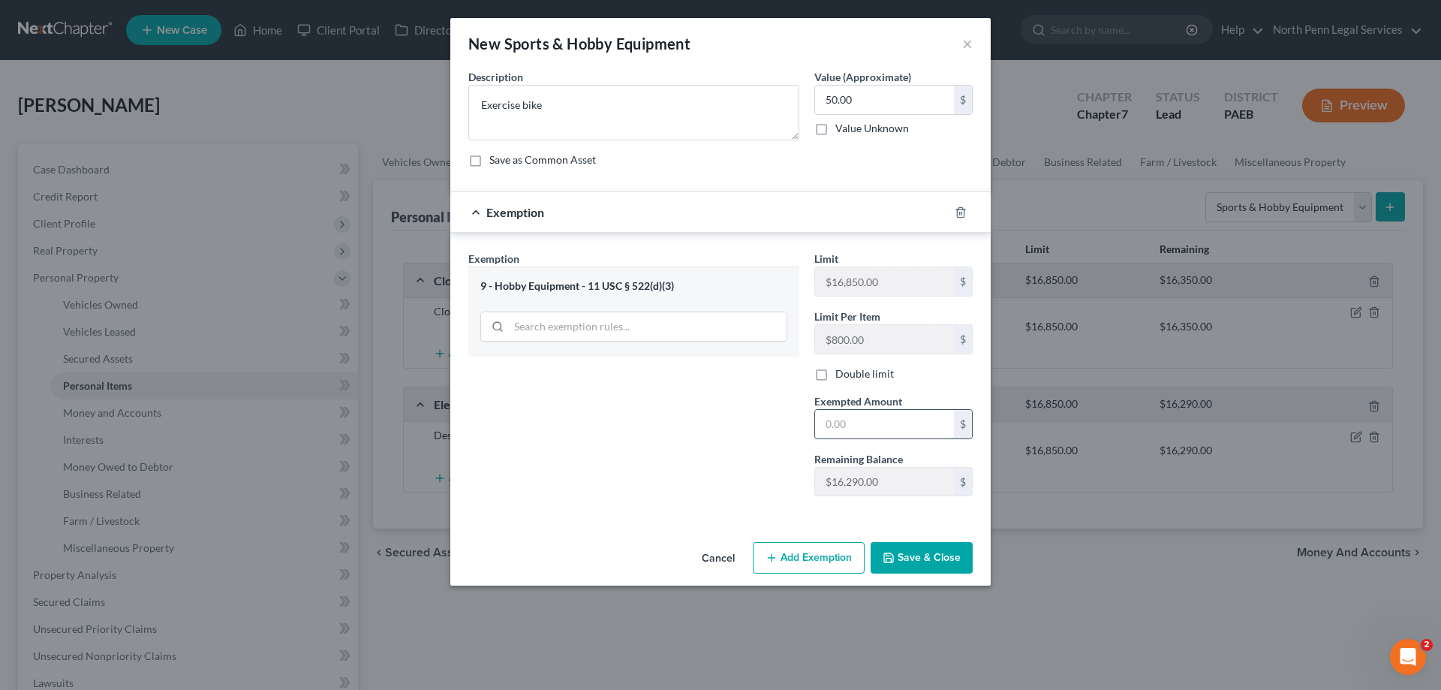
drag, startPoint x: 864, startPoint y: 425, endPoint x: 837, endPoint y: 426, distance: 27.1
click at [841, 427] on input "text" at bounding box center [884, 424] width 139 height 29
type input "50.00"
click at [923, 558] on button "Save & Close" at bounding box center [922, 558] width 102 height 32
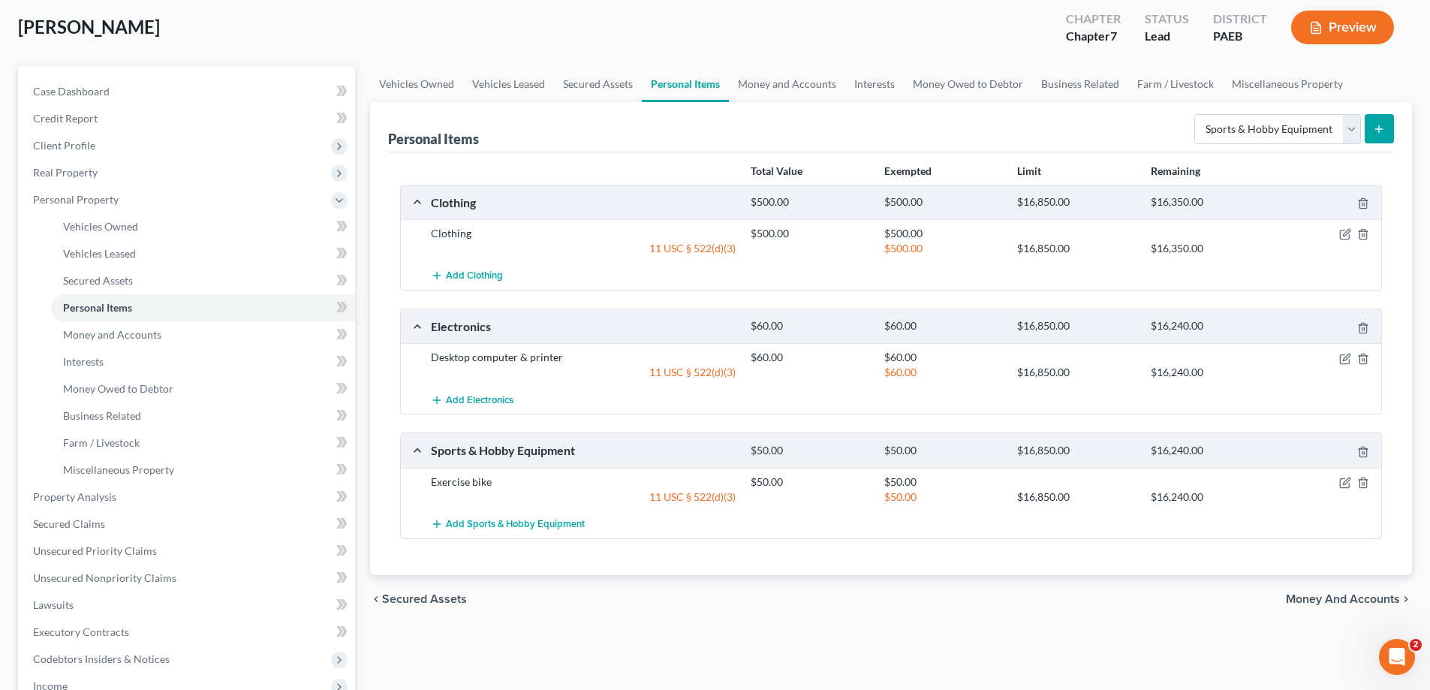
scroll to position [0, 0]
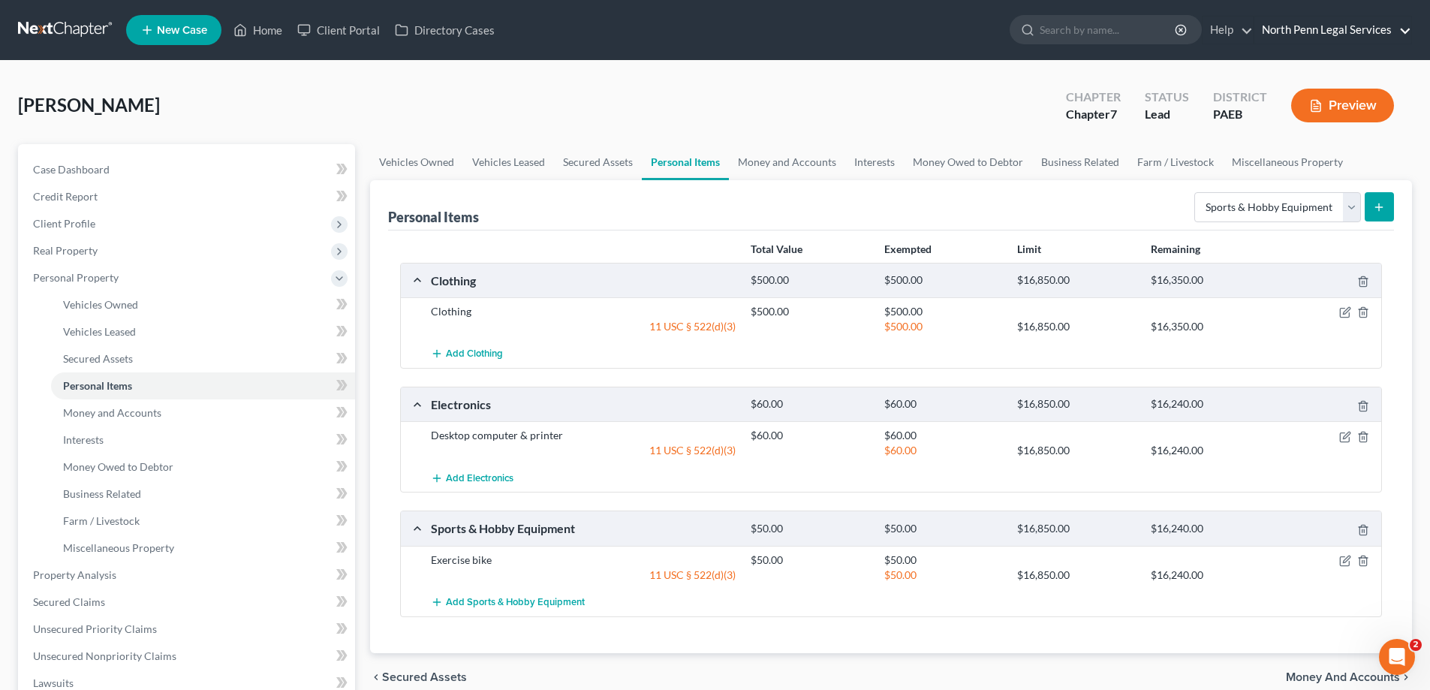
click at [1406, 26] on link "North Penn Legal Services" at bounding box center [1332, 30] width 157 height 27
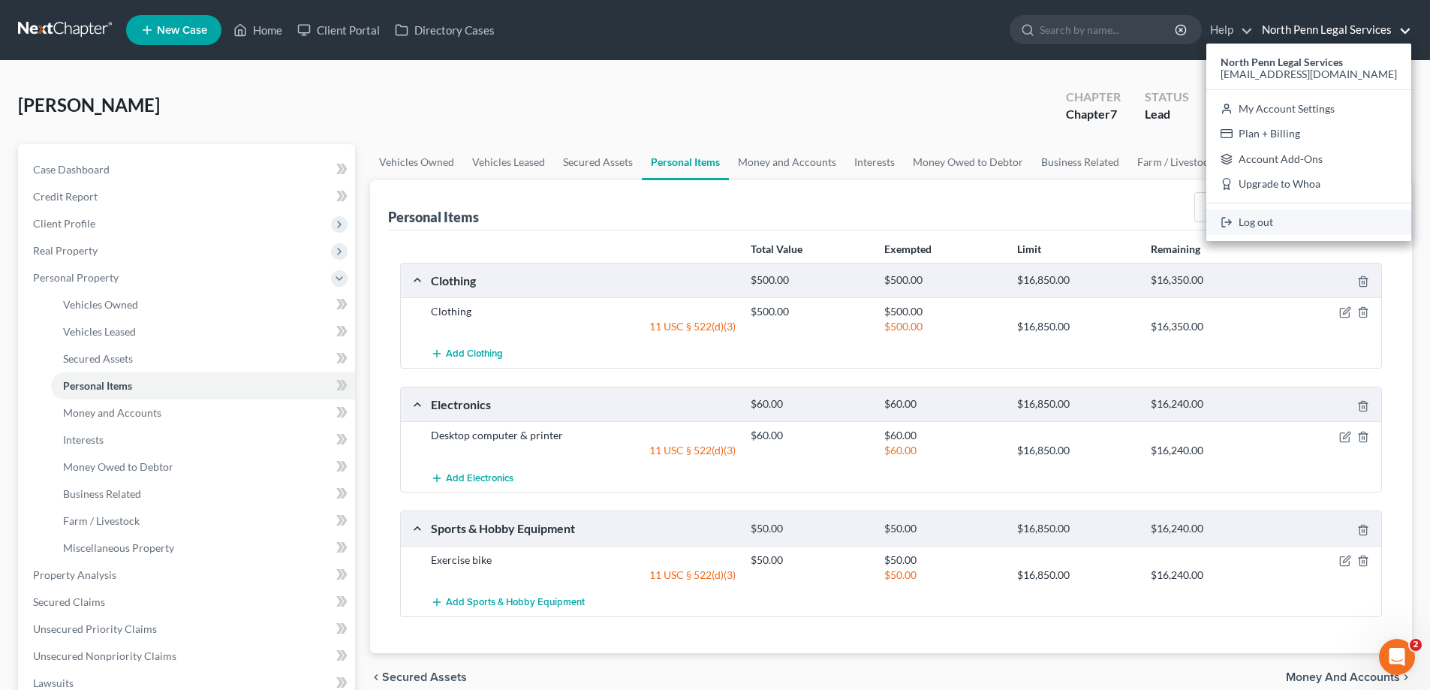
click at [1298, 224] on link "Log out" at bounding box center [1308, 222] width 205 height 26
